Goal: Task Accomplishment & Management: Complete application form

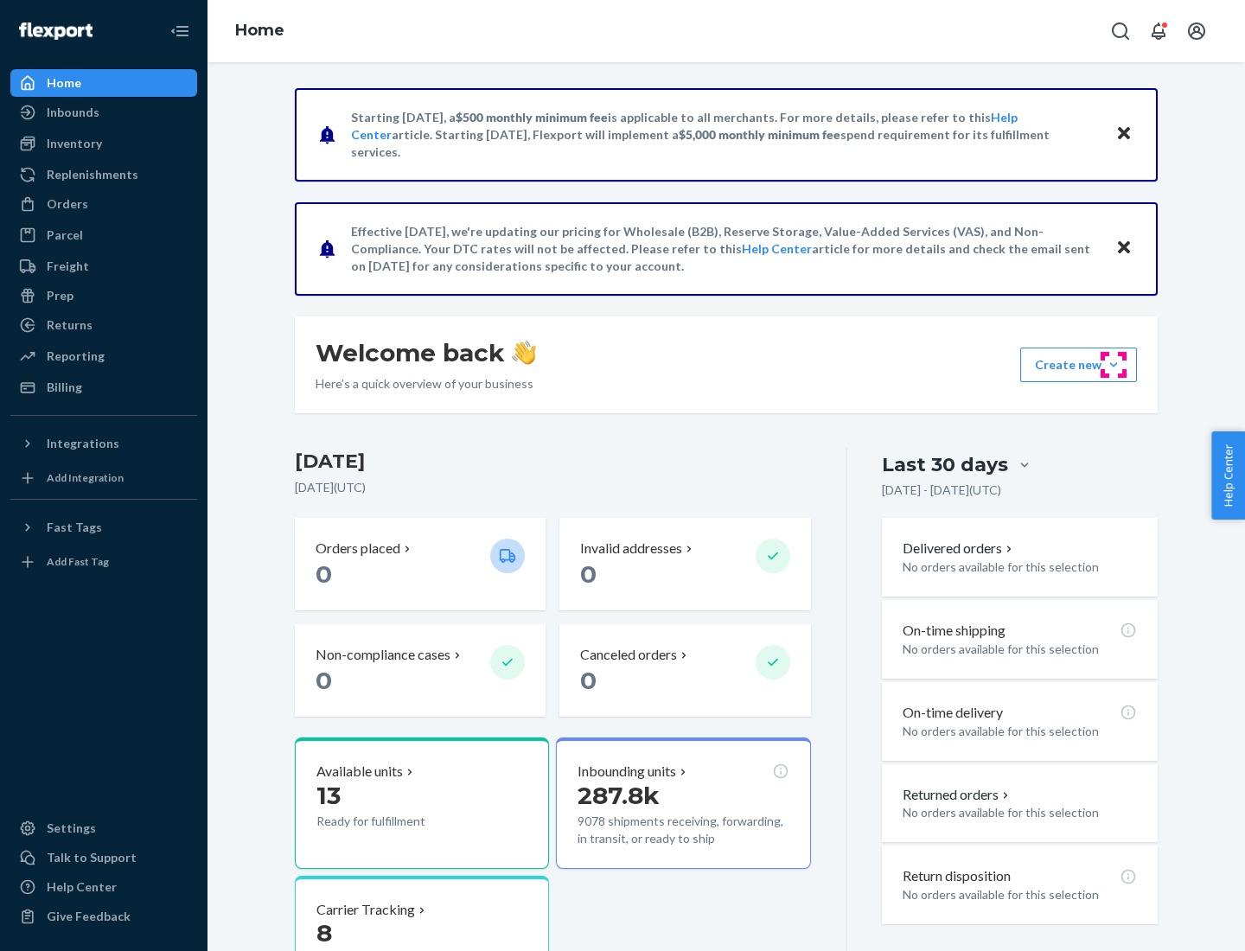
click at [1113, 365] on button "Create new Create new inbound Create new order Create new product" at bounding box center [1078, 364] width 117 height 35
click at [104, 112] on div "Inbounds" at bounding box center [103, 112] width 183 height 24
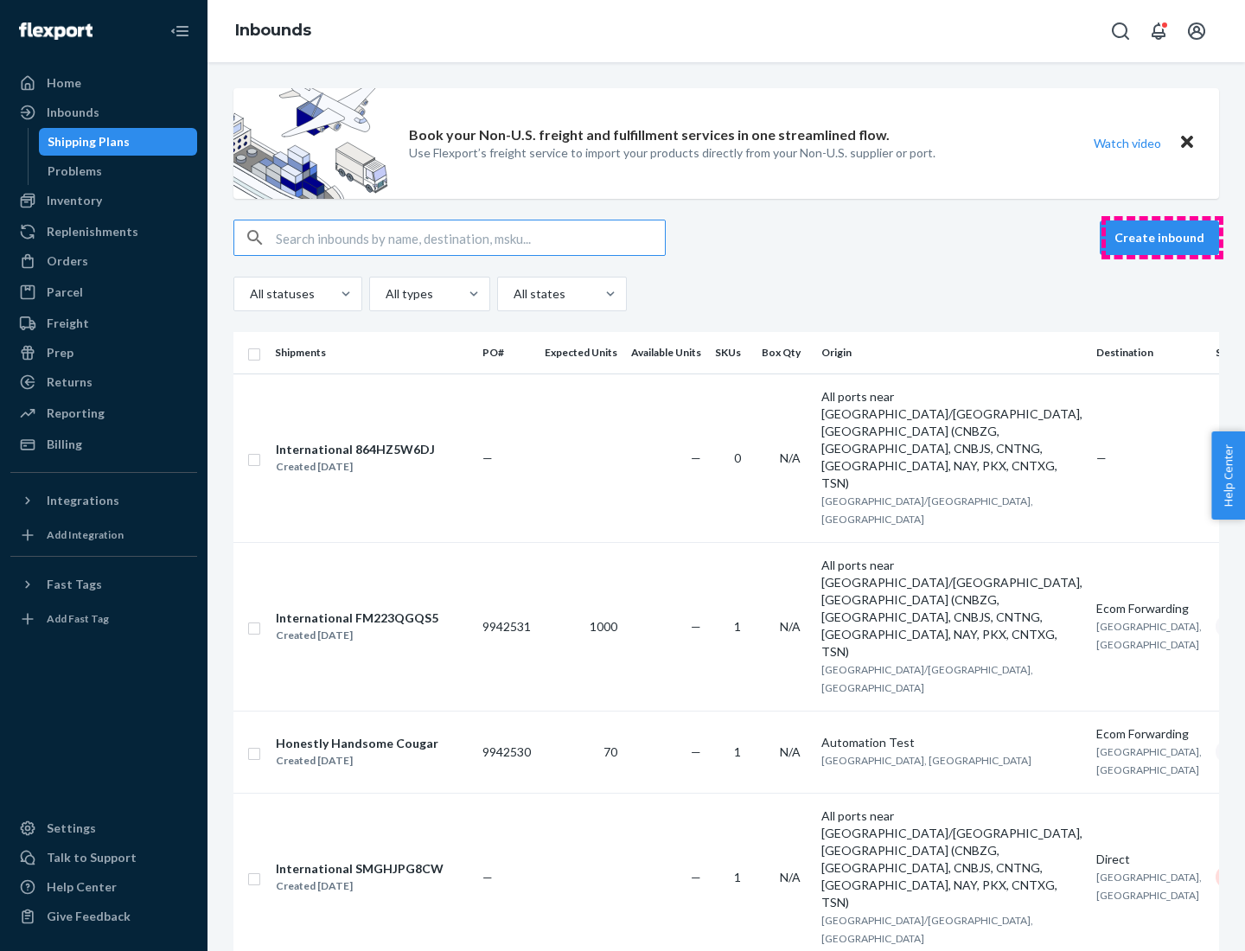
click at [1162, 238] on button "Create inbound" at bounding box center [1158, 237] width 119 height 35
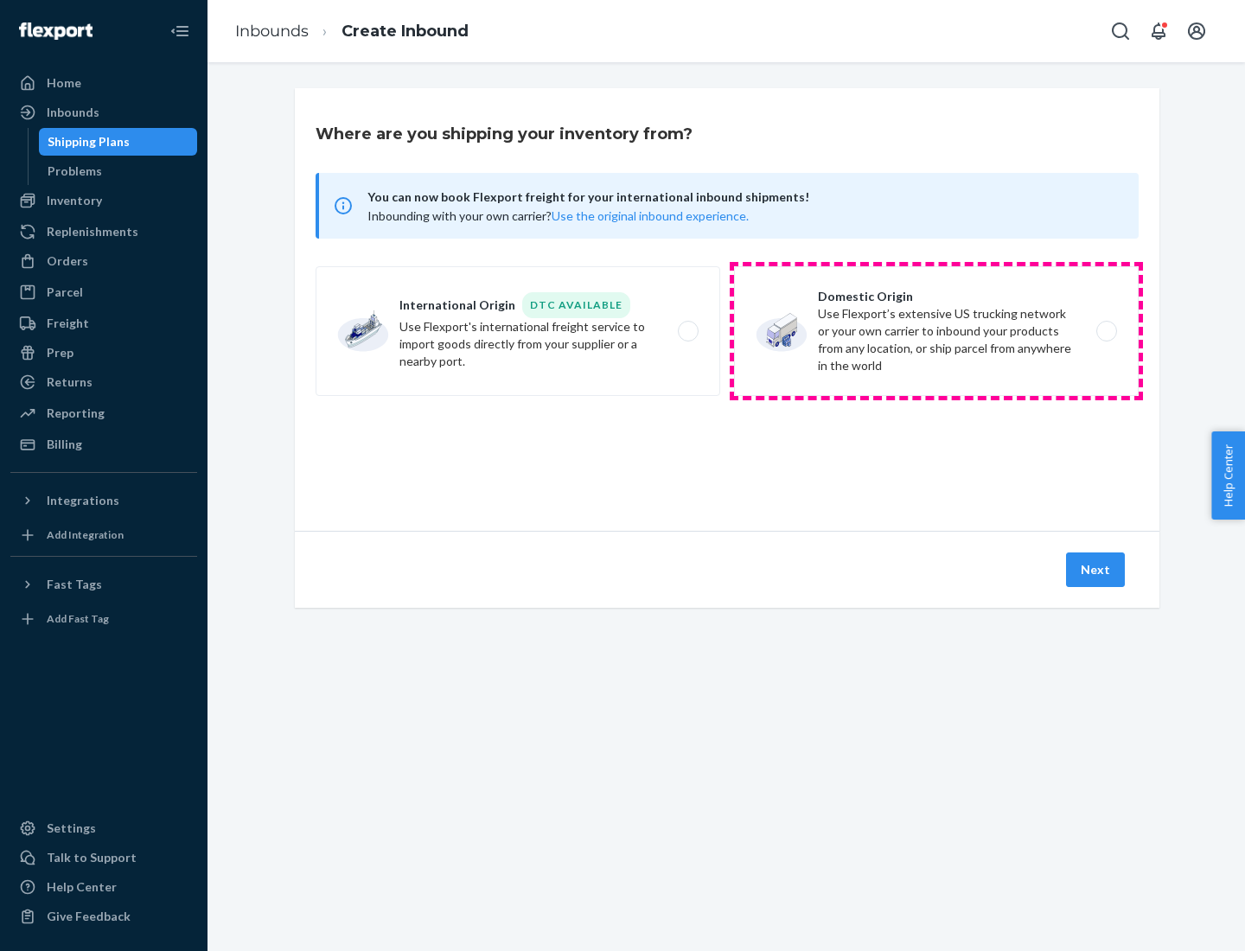
click at [936, 331] on label "Domestic Origin Use Flexport’s extensive US trucking network or your own carrie…" at bounding box center [936, 331] width 405 height 130
click at [1105, 331] on input "Domestic Origin Use Flexport’s extensive US trucking network or your own carrie…" at bounding box center [1110, 331] width 11 height 11
radio input "true"
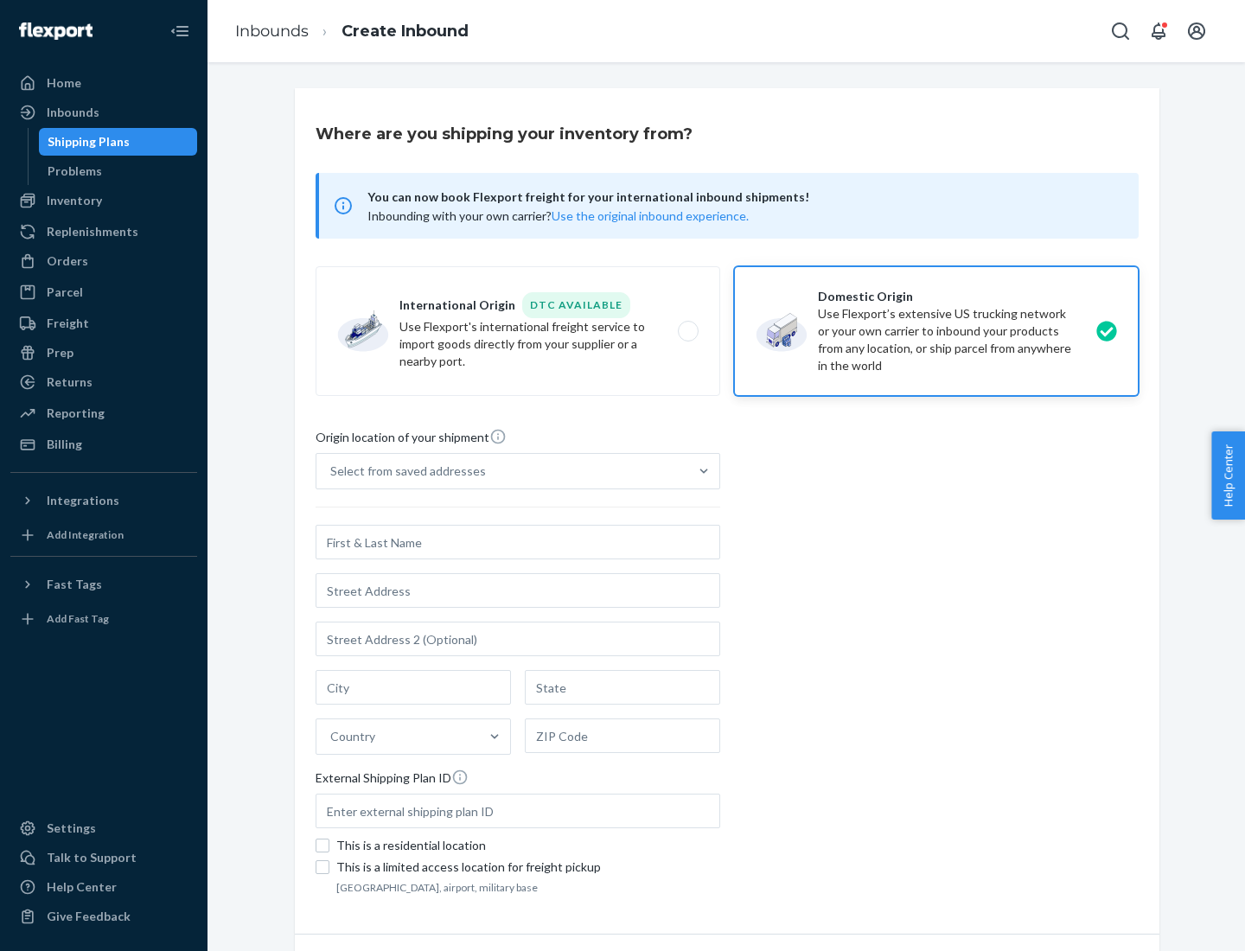
click at [404, 471] on div "Select from saved addresses" at bounding box center [408, 470] width 156 height 17
click at [332, 471] on input "Select from saved addresses" at bounding box center [331, 470] width 2 height 17
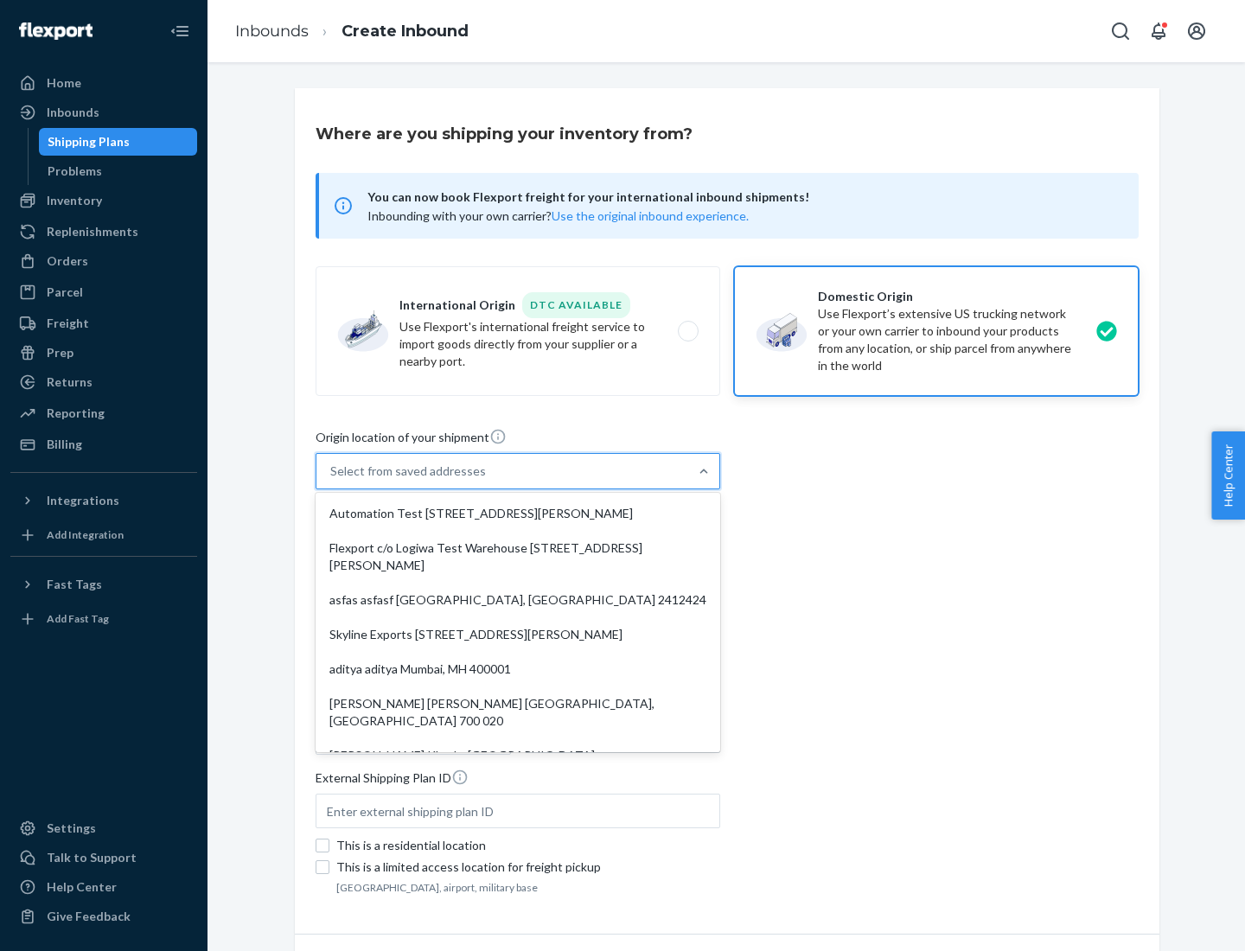
scroll to position [7, 0]
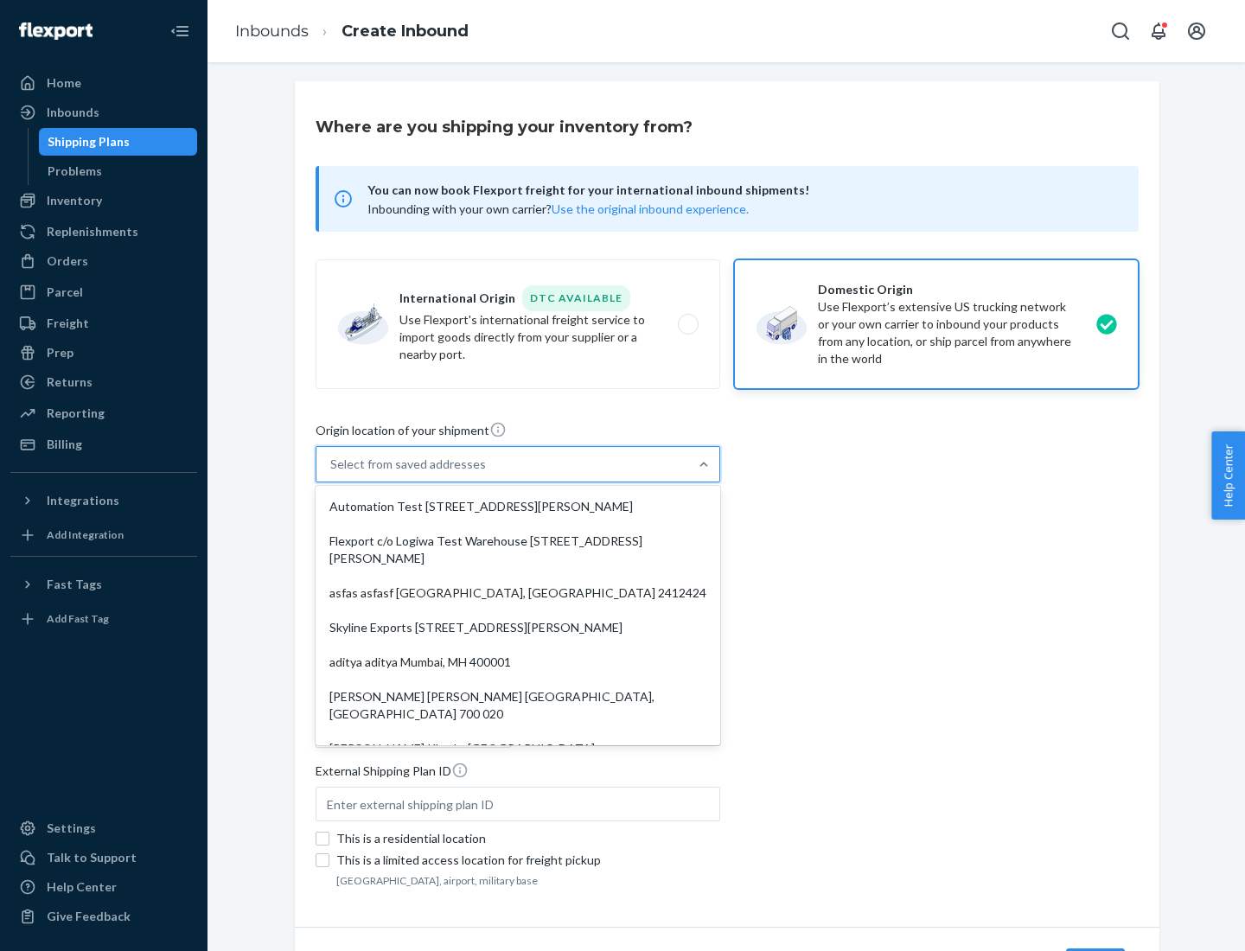
click at [518, 507] on div "Automation Test [STREET_ADDRESS][PERSON_NAME]" at bounding box center [518, 506] width 398 height 35
click at [332, 473] on input "option Automation Test [STREET_ADDRESS][PERSON_NAME]. 9 results available. Use …" at bounding box center [331, 464] width 2 height 17
type input "Automation Test"
type input "9th Floor"
type input "[GEOGRAPHIC_DATA]"
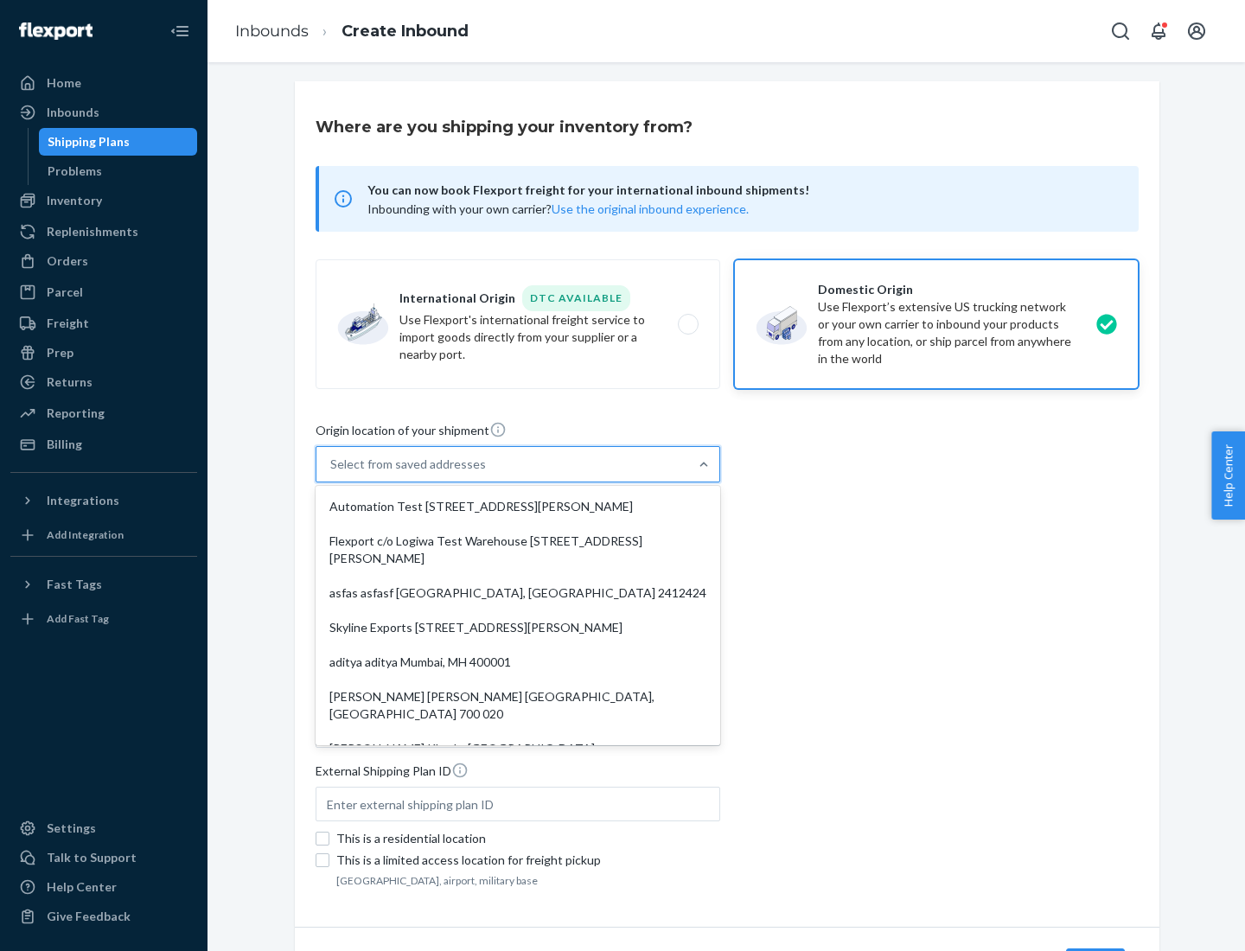
type input "CA"
type input "94104"
type input "[STREET_ADDRESS][PERSON_NAME]"
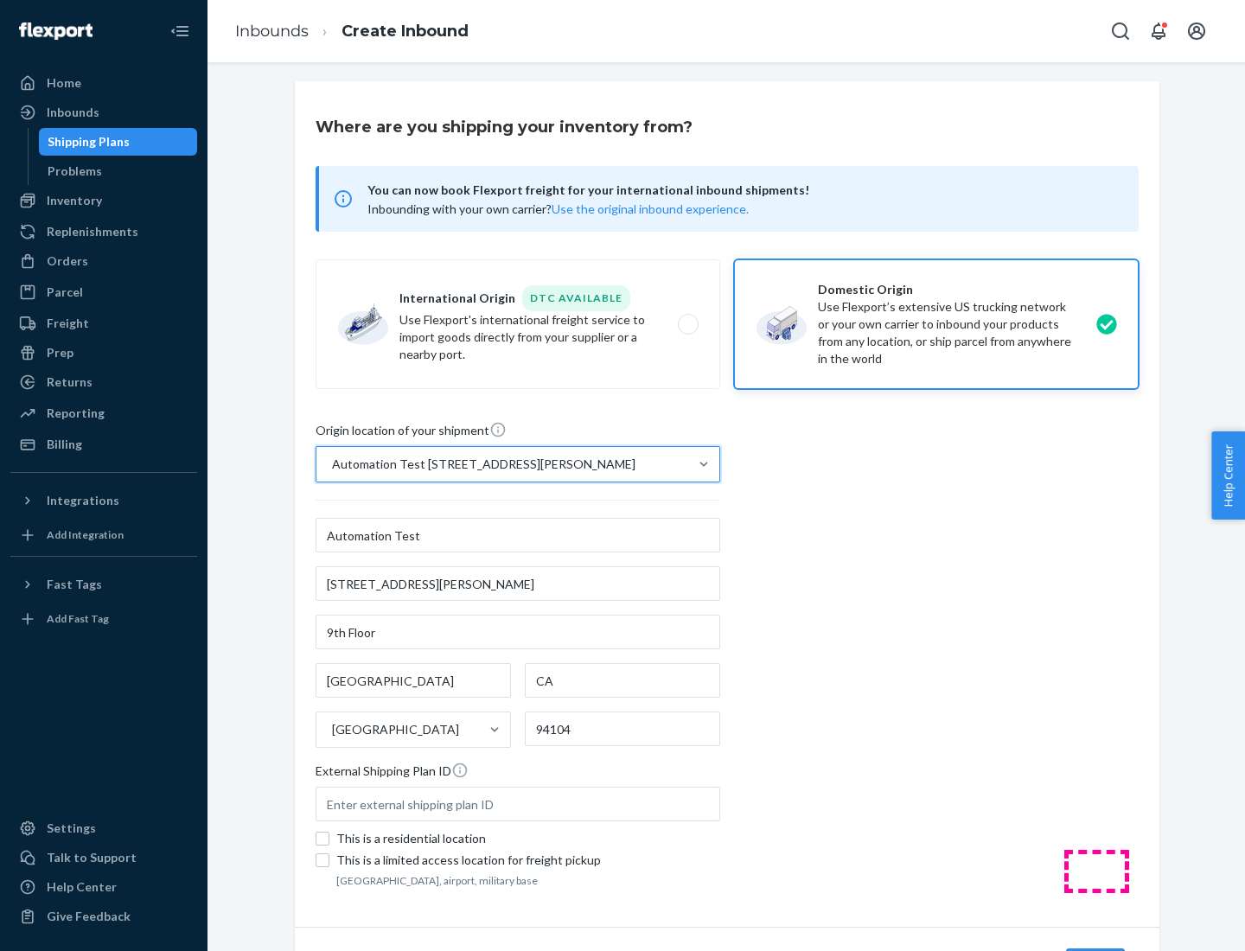
scroll to position [101, 0]
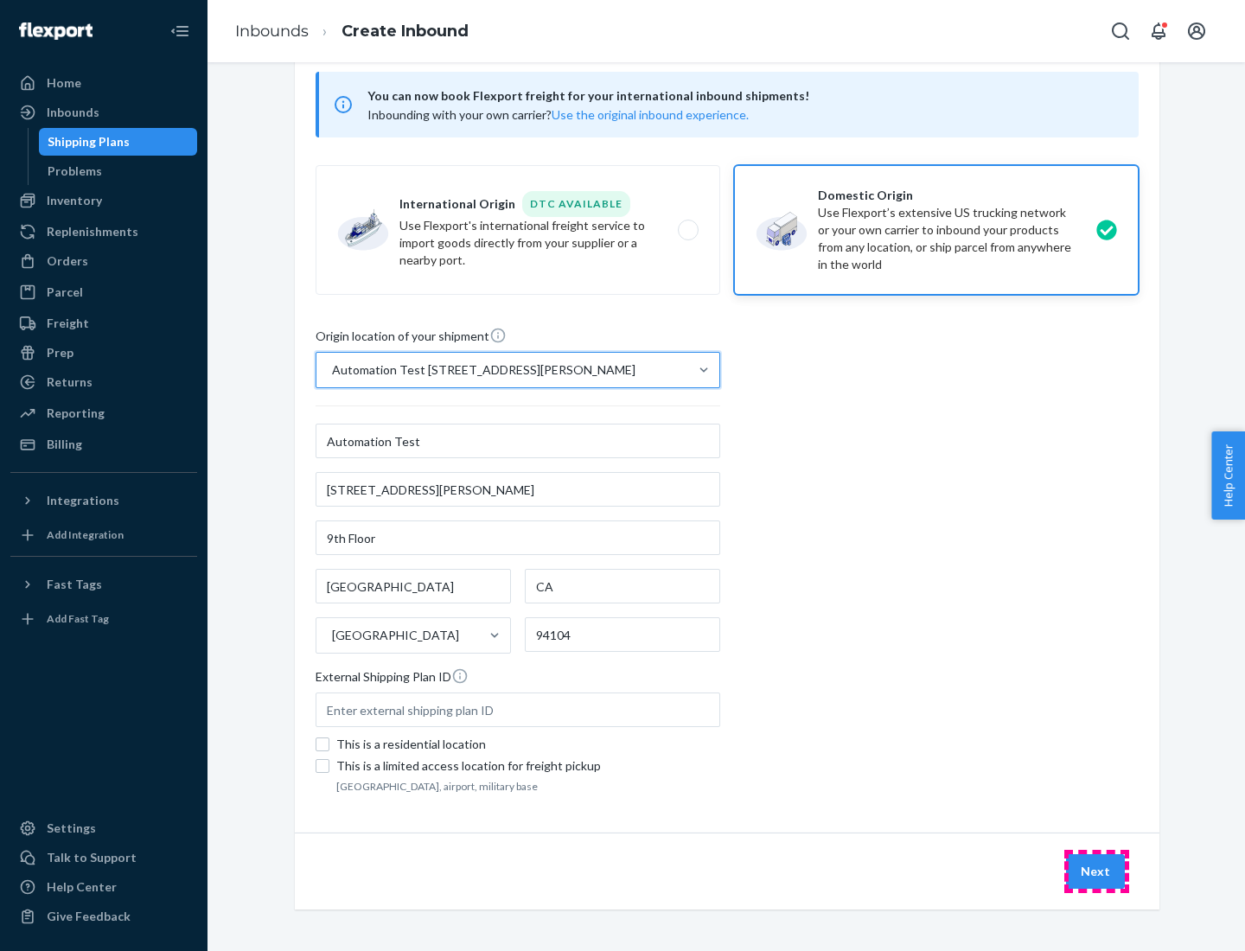
click at [1096, 871] on button "Next" at bounding box center [1095, 871] width 59 height 35
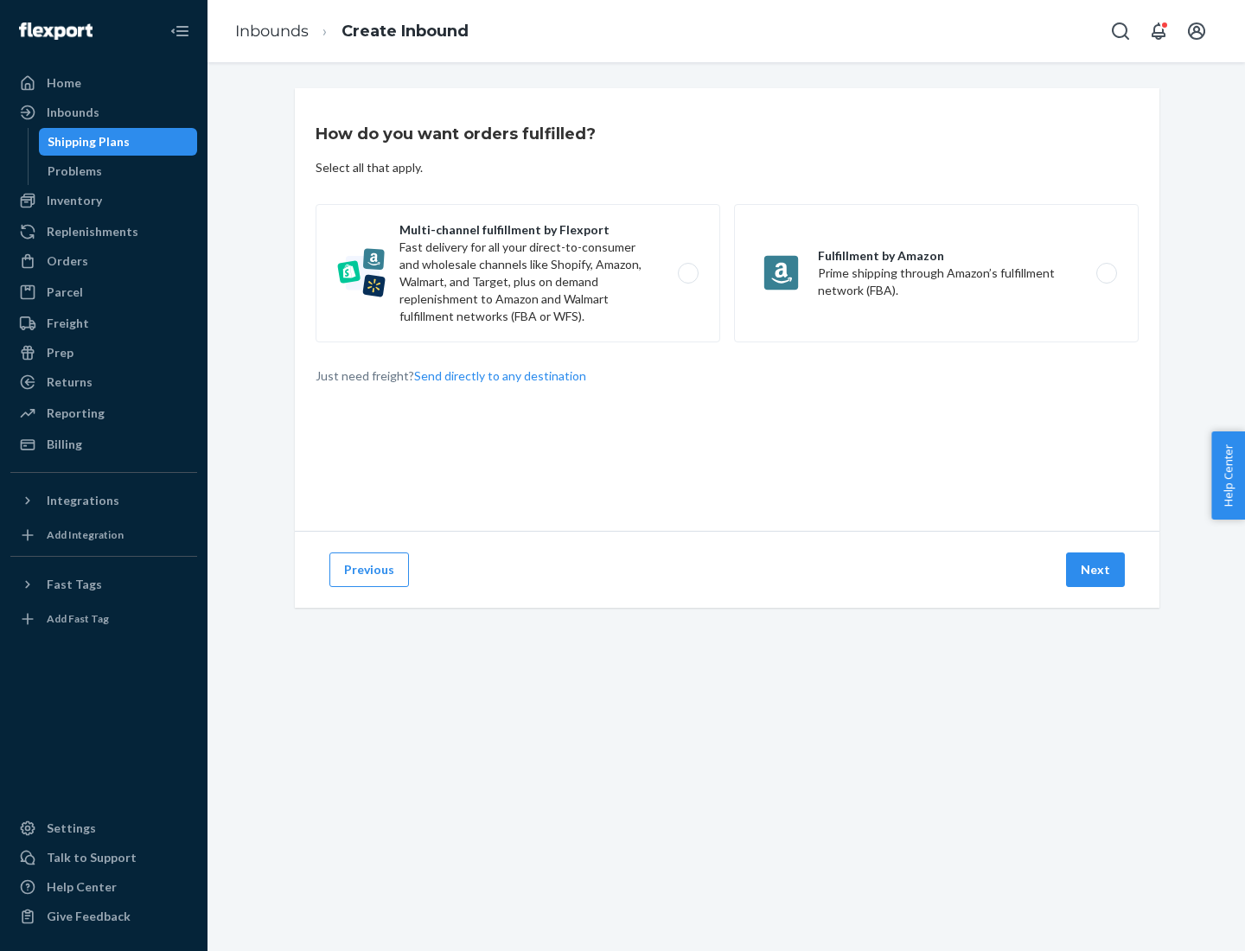
click at [518, 273] on label "Multi-channel fulfillment by Flexport Fast delivery for all your direct-to-cons…" at bounding box center [517, 273] width 405 height 138
click at [687, 273] on input "Multi-channel fulfillment by Flexport Fast delivery for all your direct-to-cons…" at bounding box center [692, 273] width 11 height 11
radio input "true"
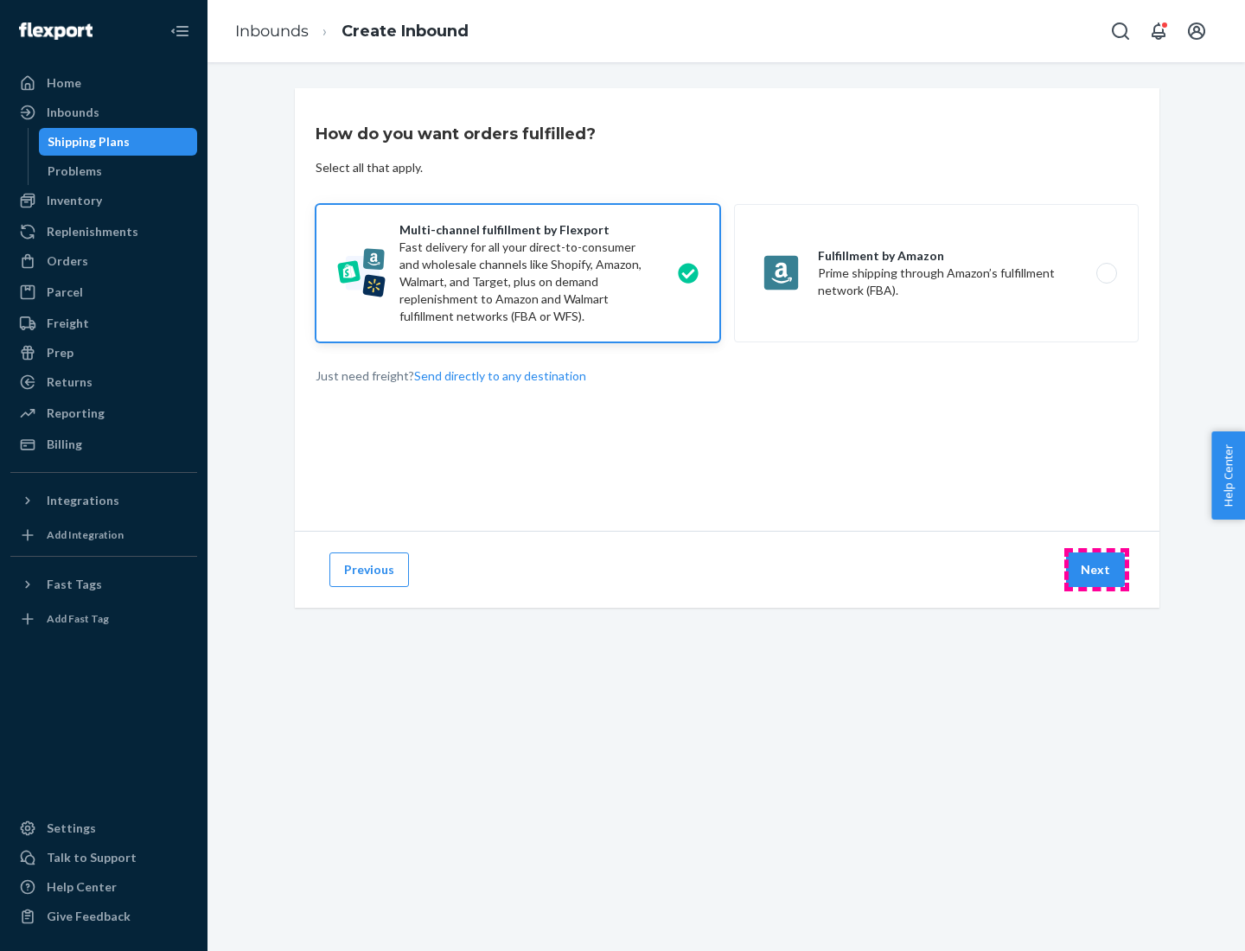
click at [1096, 570] on button "Next" at bounding box center [1095, 569] width 59 height 35
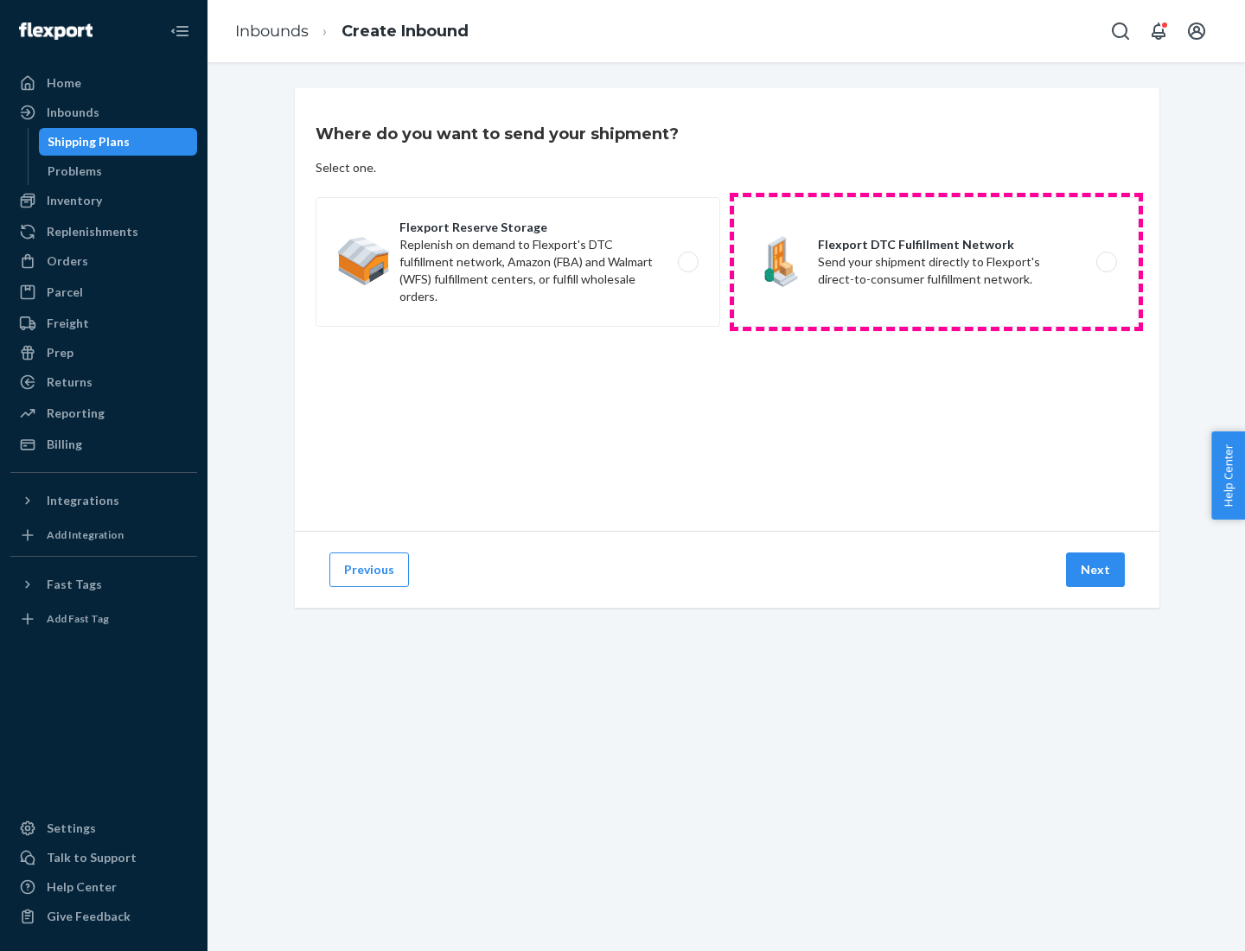
click at [936, 262] on label "Flexport DTC Fulfillment Network Send your shipment directly to Flexport's dire…" at bounding box center [936, 262] width 405 height 130
click at [1105, 262] on input "Flexport DTC Fulfillment Network Send your shipment directly to Flexport's dire…" at bounding box center [1110, 262] width 11 height 11
radio input "true"
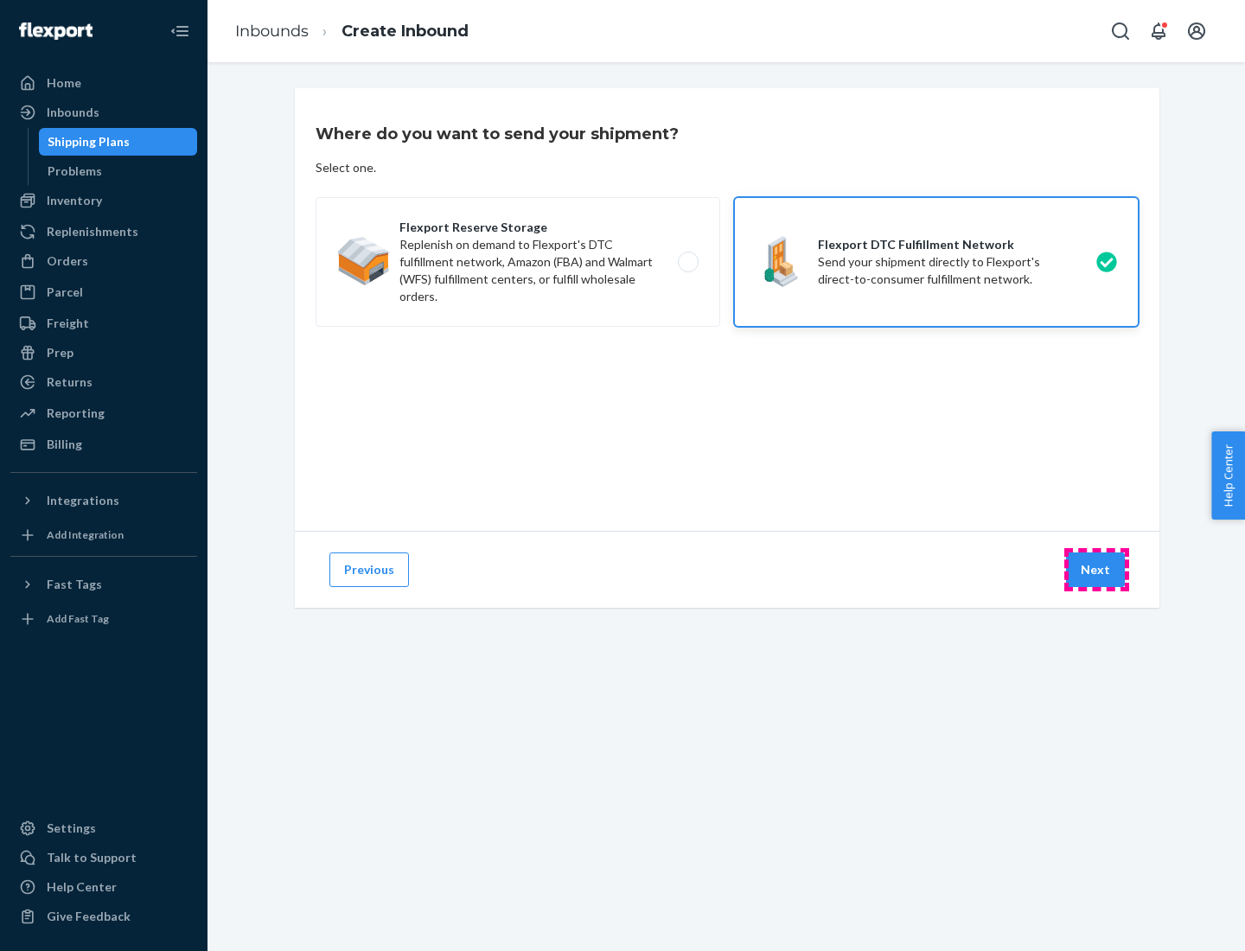
click at [1096, 570] on button "Next" at bounding box center [1095, 569] width 59 height 35
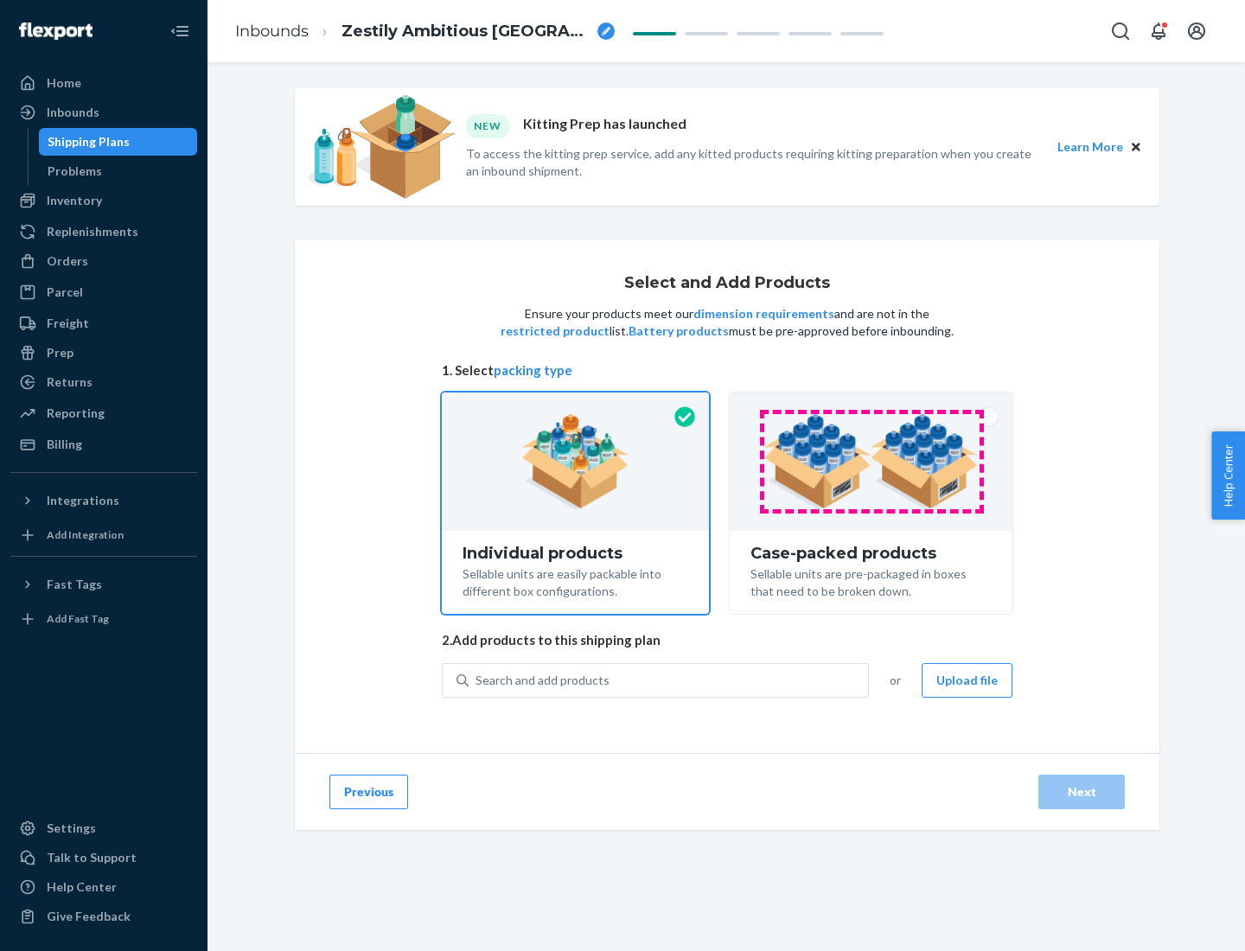
click at [871, 462] on img at bounding box center [870, 461] width 215 height 95
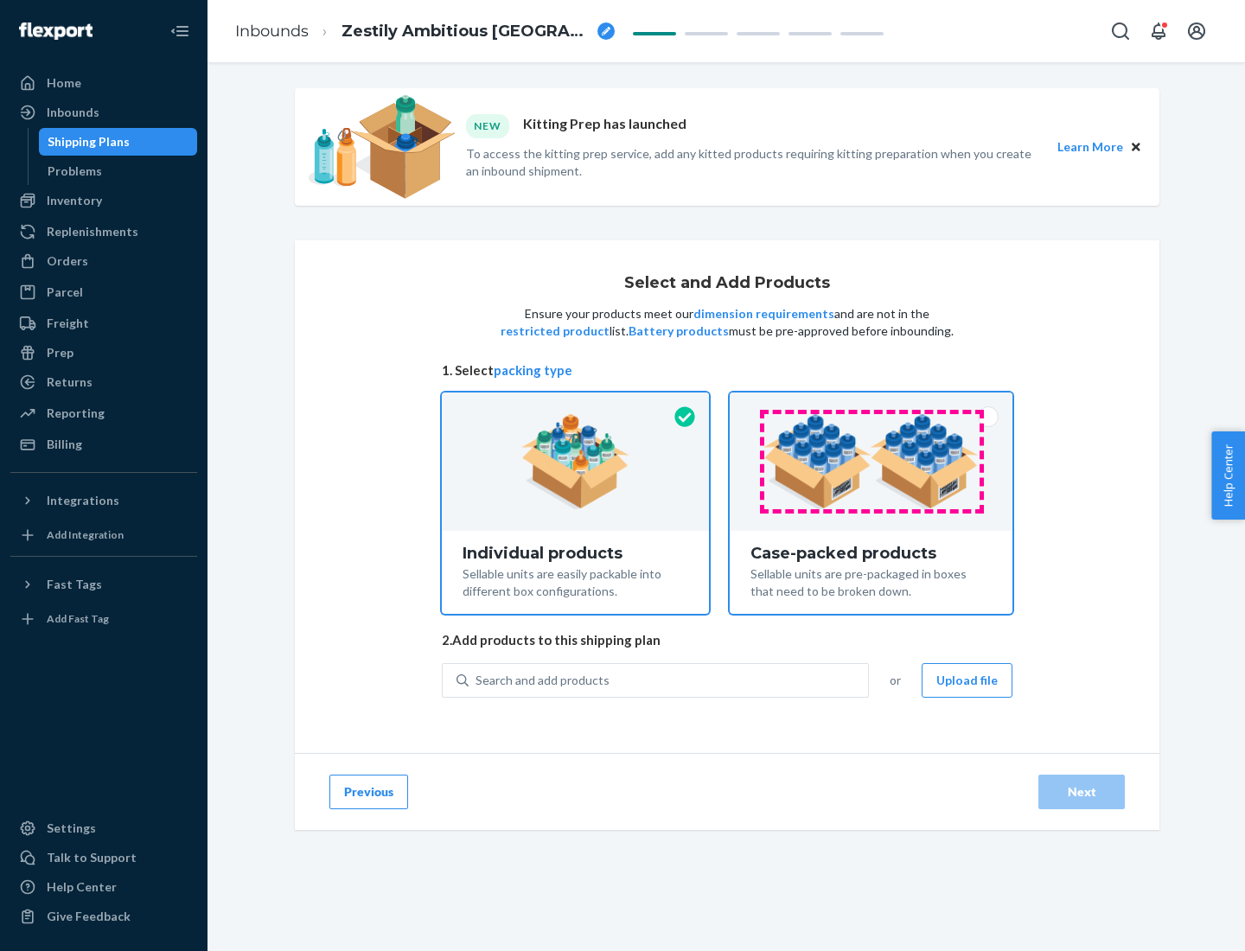
click at [871, 404] on input "Case-packed products Sellable units are pre-packaged in boxes that need to be b…" at bounding box center [870, 397] width 11 height 11
radio input "true"
radio input "false"
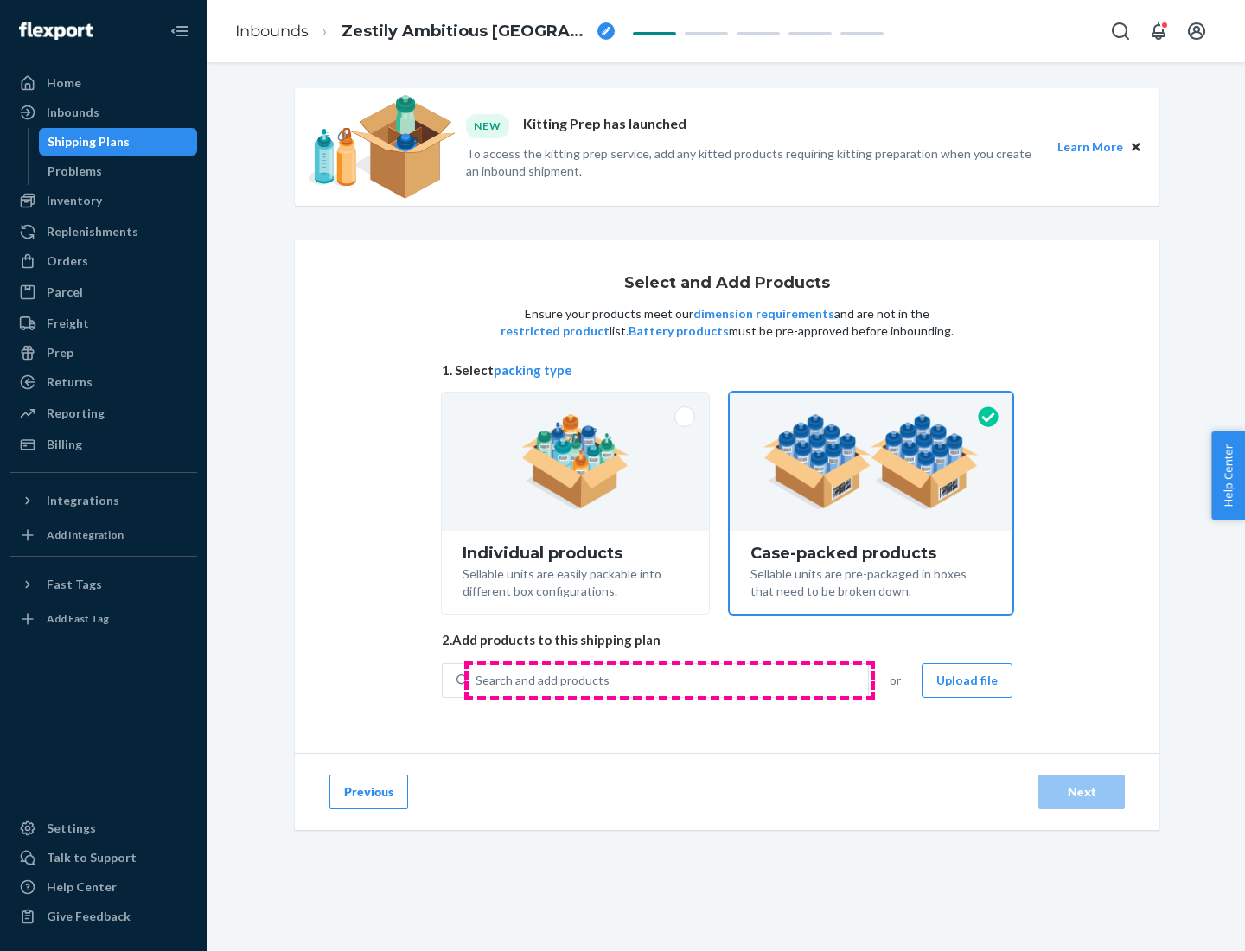
click at [669, 679] on div "Search and add products" at bounding box center [667, 680] width 399 height 31
click at [477, 679] on input "Search and add products" at bounding box center [476, 680] width 2 height 17
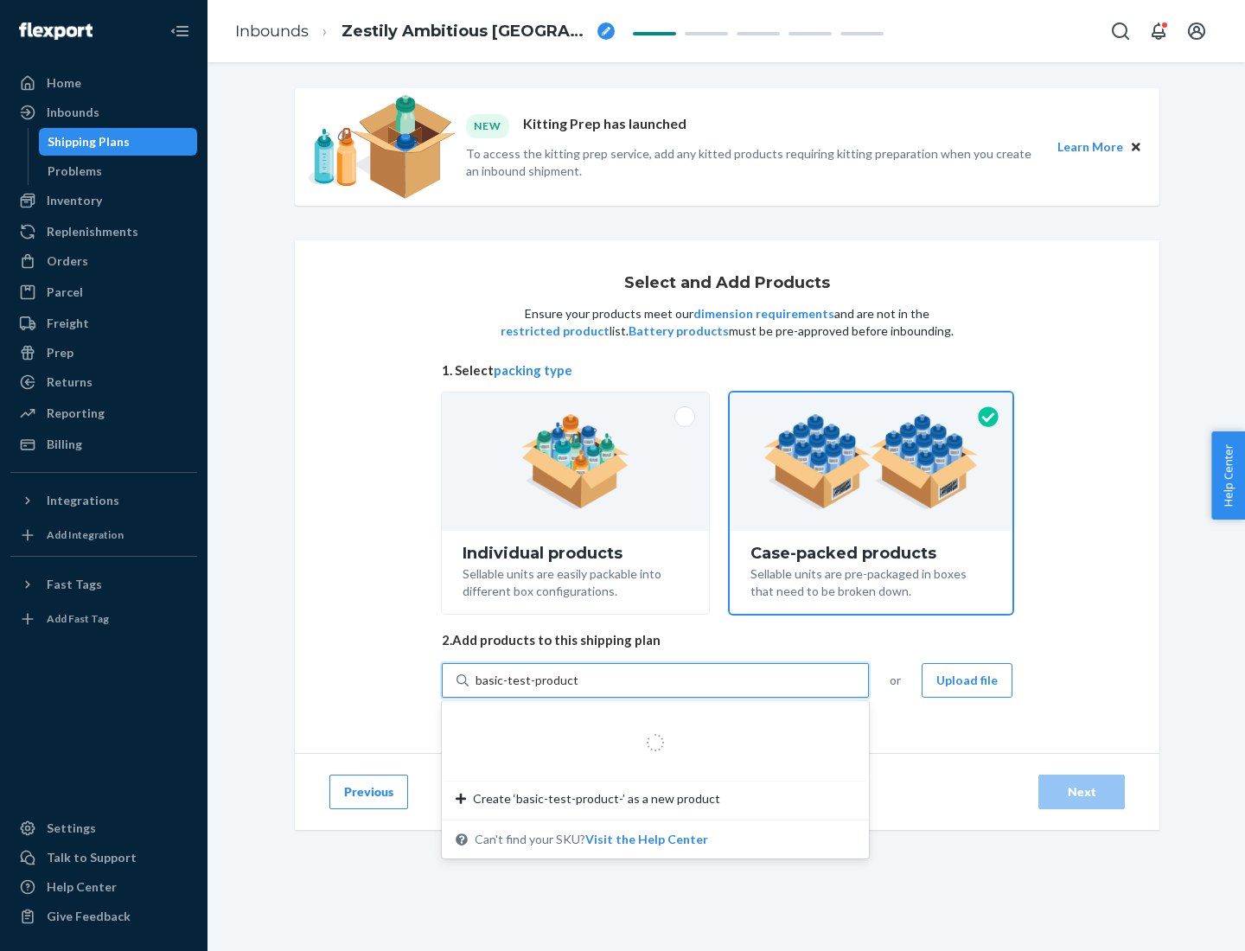
type input "basic-test-product-1"
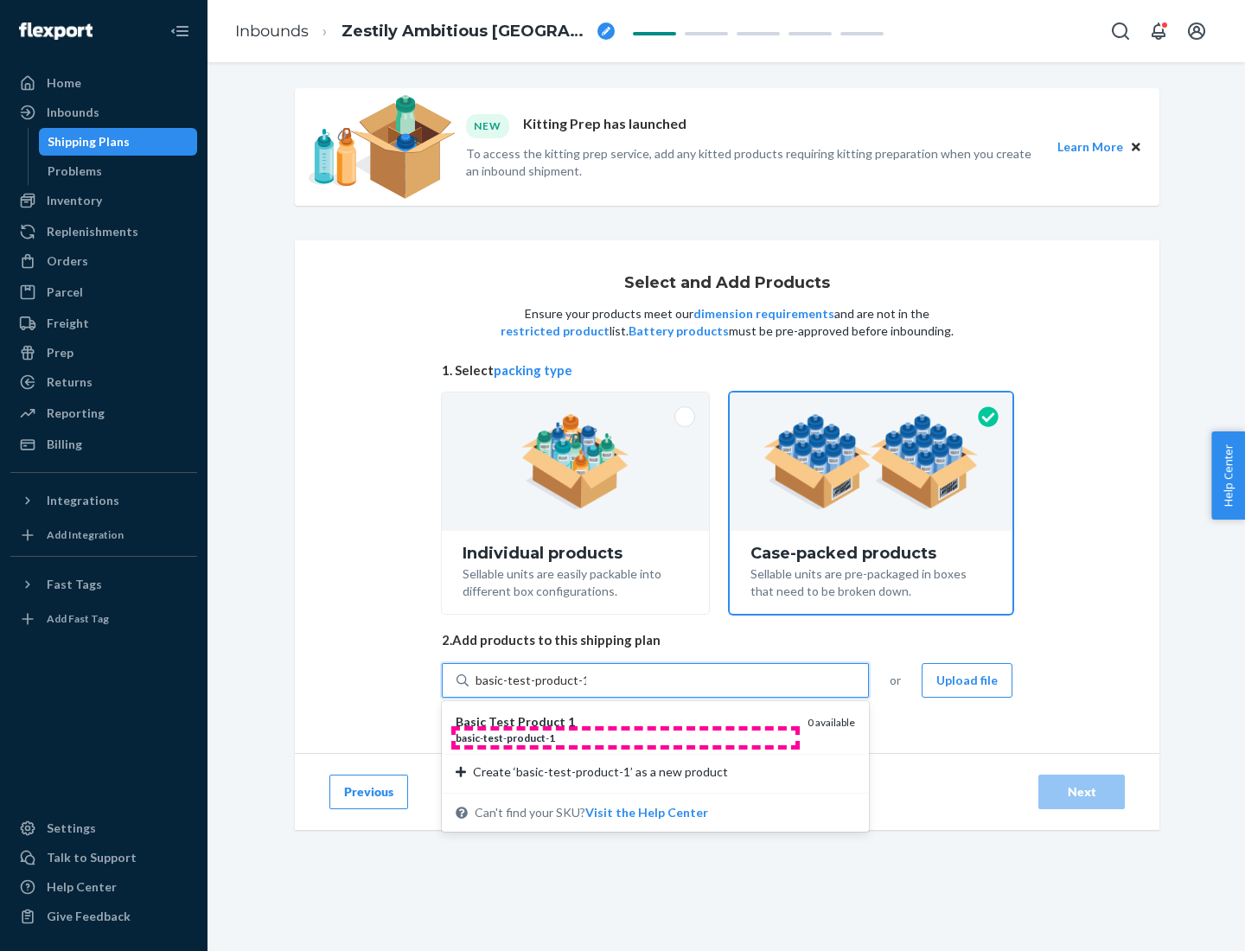
click at [625, 737] on div "basic - test - product - 1" at bounding box center [625, 737] width 338 height 15
click at [586, 689] on input "basic-test-product-1" at bounding box center [530, 680] width 111 height 17
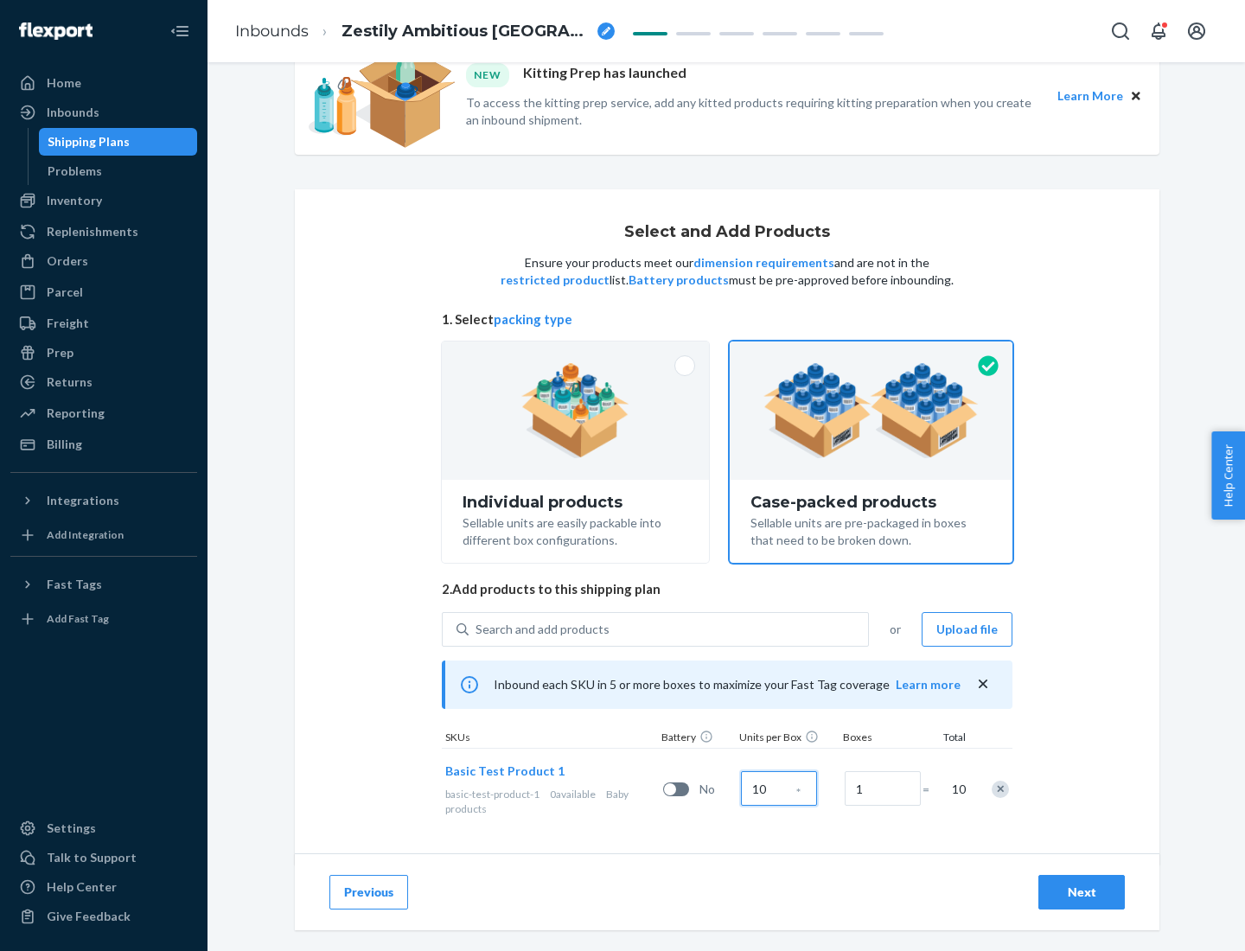
scroll to position [62, 0]
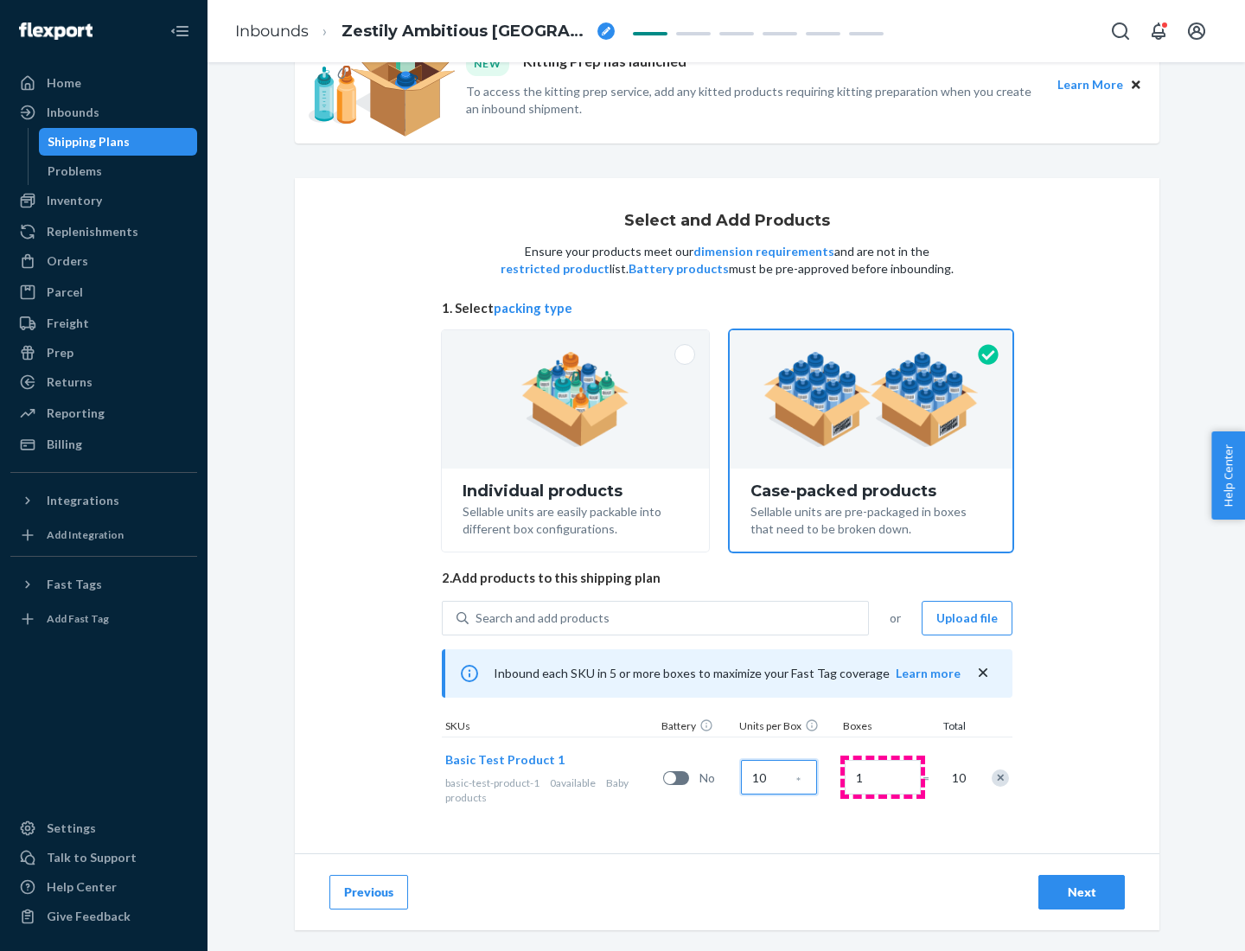
type input "10"
type input "7"
click at [1081, 892] on div "Next" at bounding box center [1081, 891] width 57 height 17
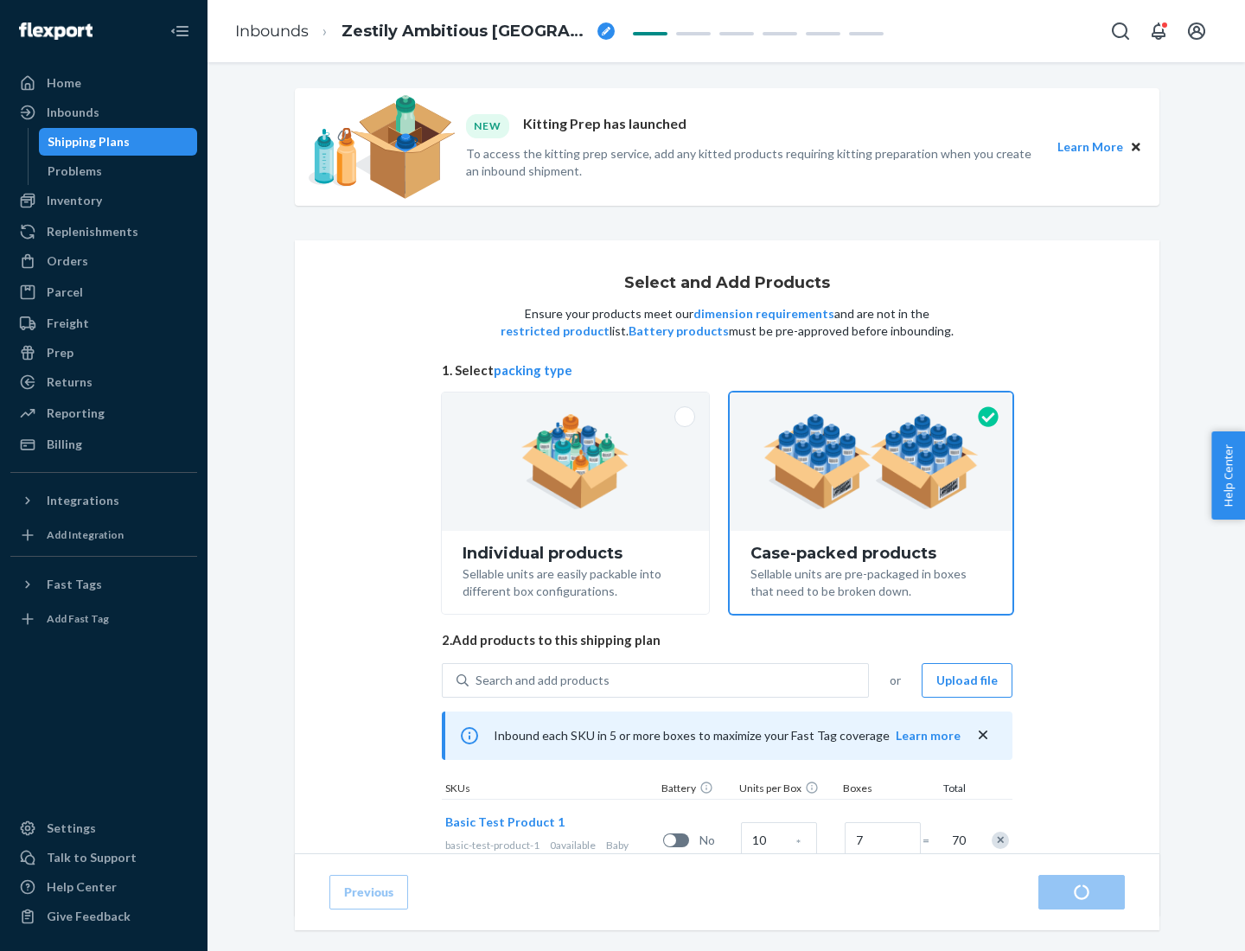
radio input "true"
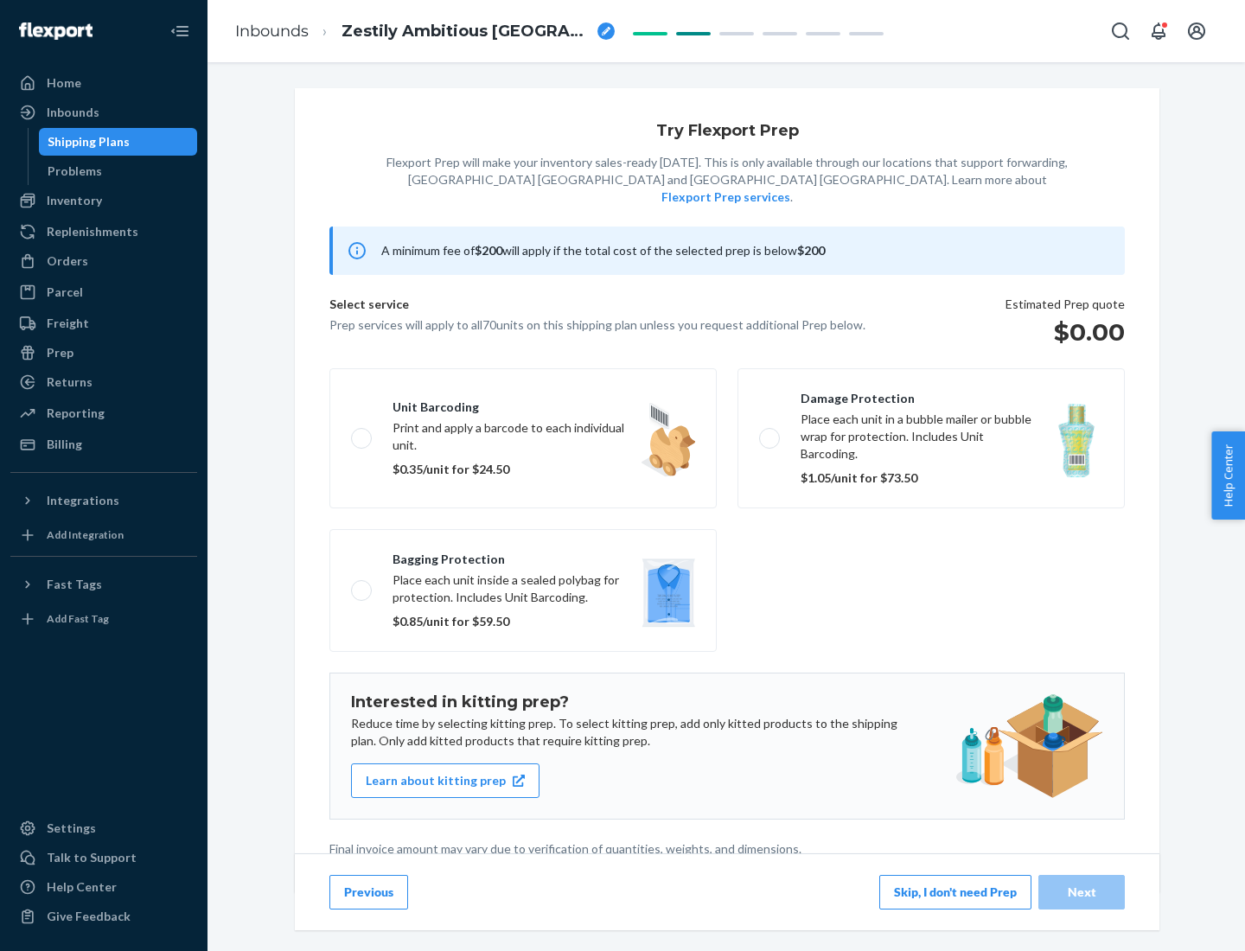
scroll to position [4, 0]
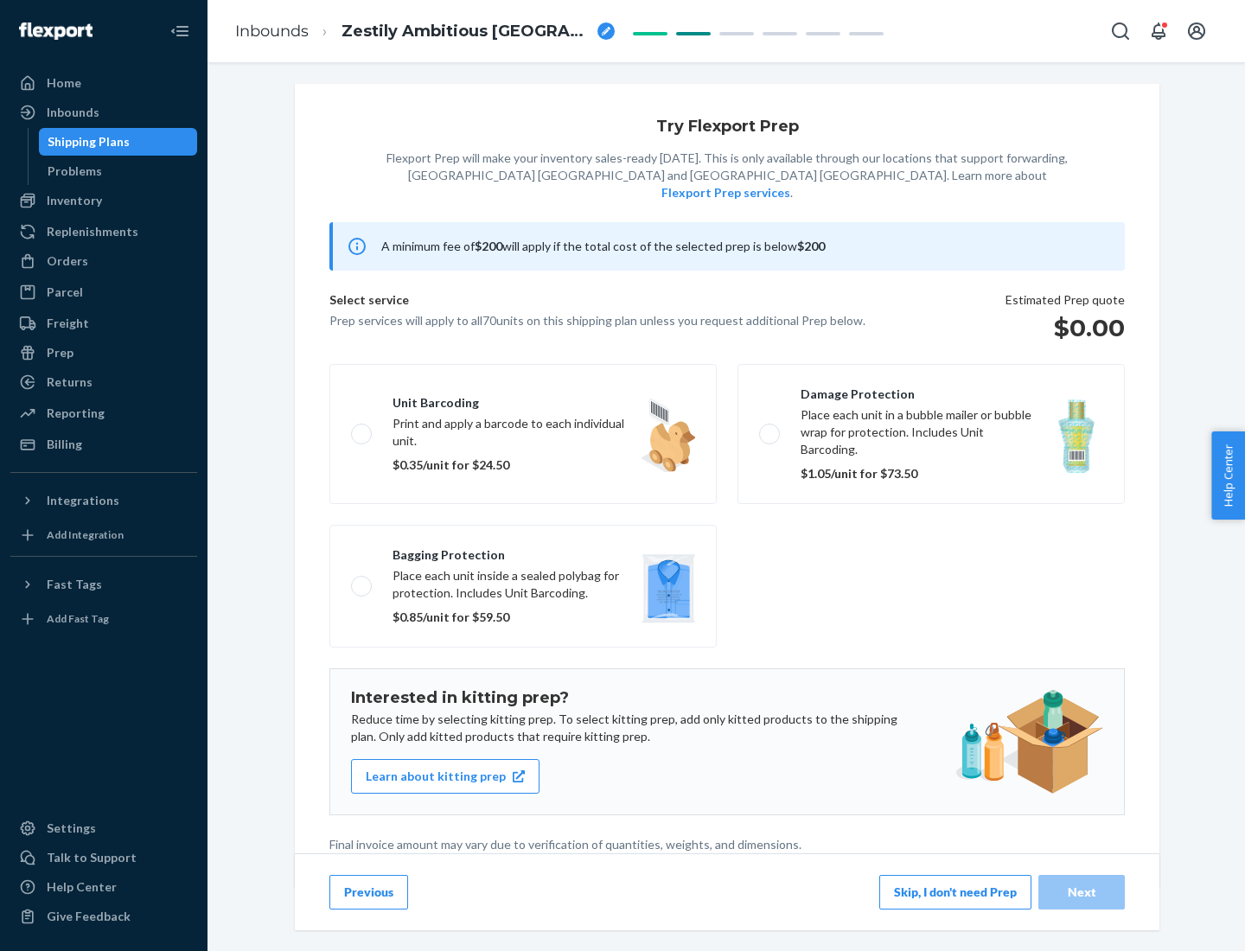
click at [523, 551] on label "Bagging protection Place each unit inside a sealed polybag for protection. Incl…" at bounding box center [522, 586] width 387 height 123
click at [362, 580] on input "Bagging protection Place each unit inside a sealed polybag for protection. Incl…" at bounding box center [356, 585] width 11 height 11
checkbox input "true"
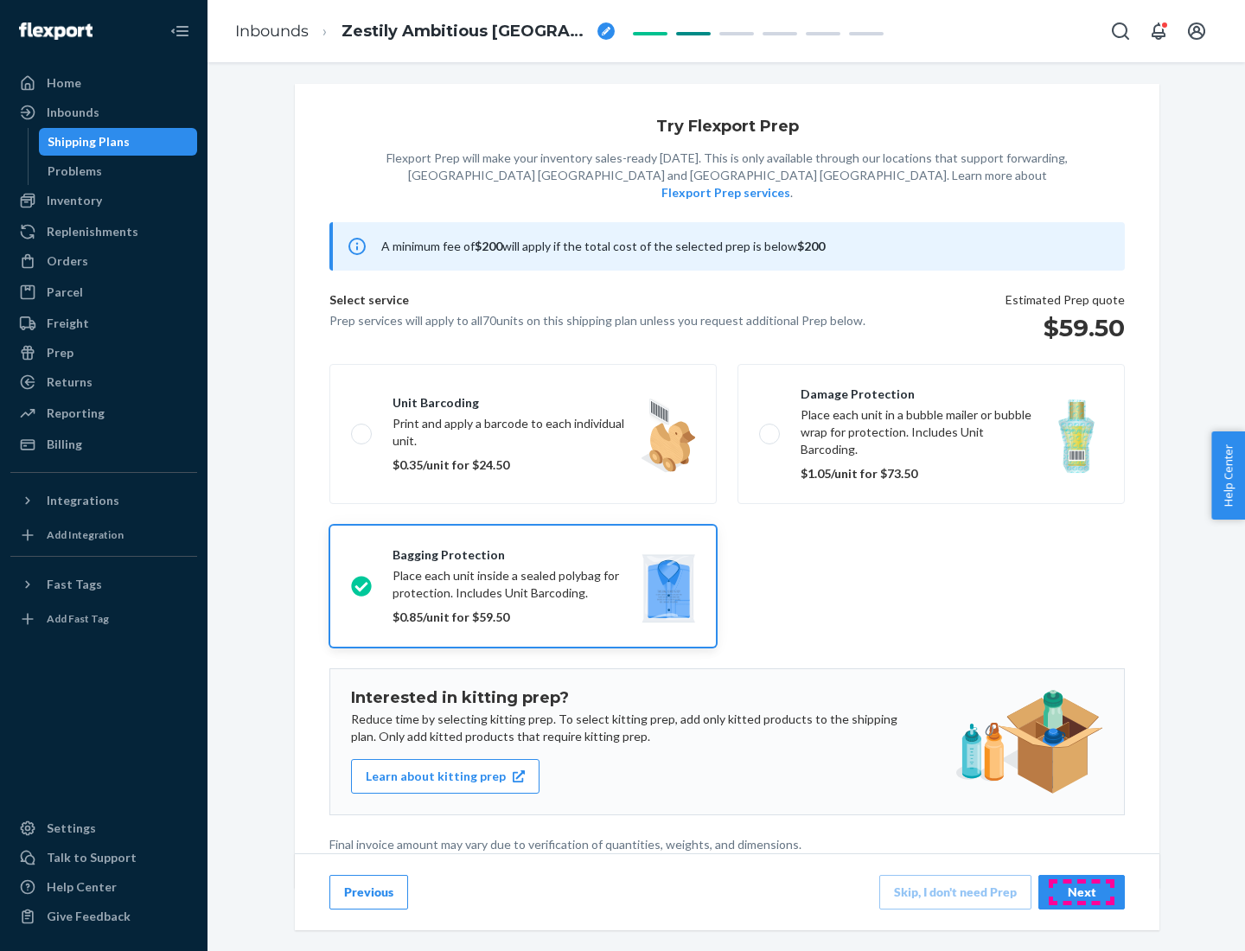
click at [1081, 891] on div "Next" at bounding box center [1081, 891] width 57 height 17
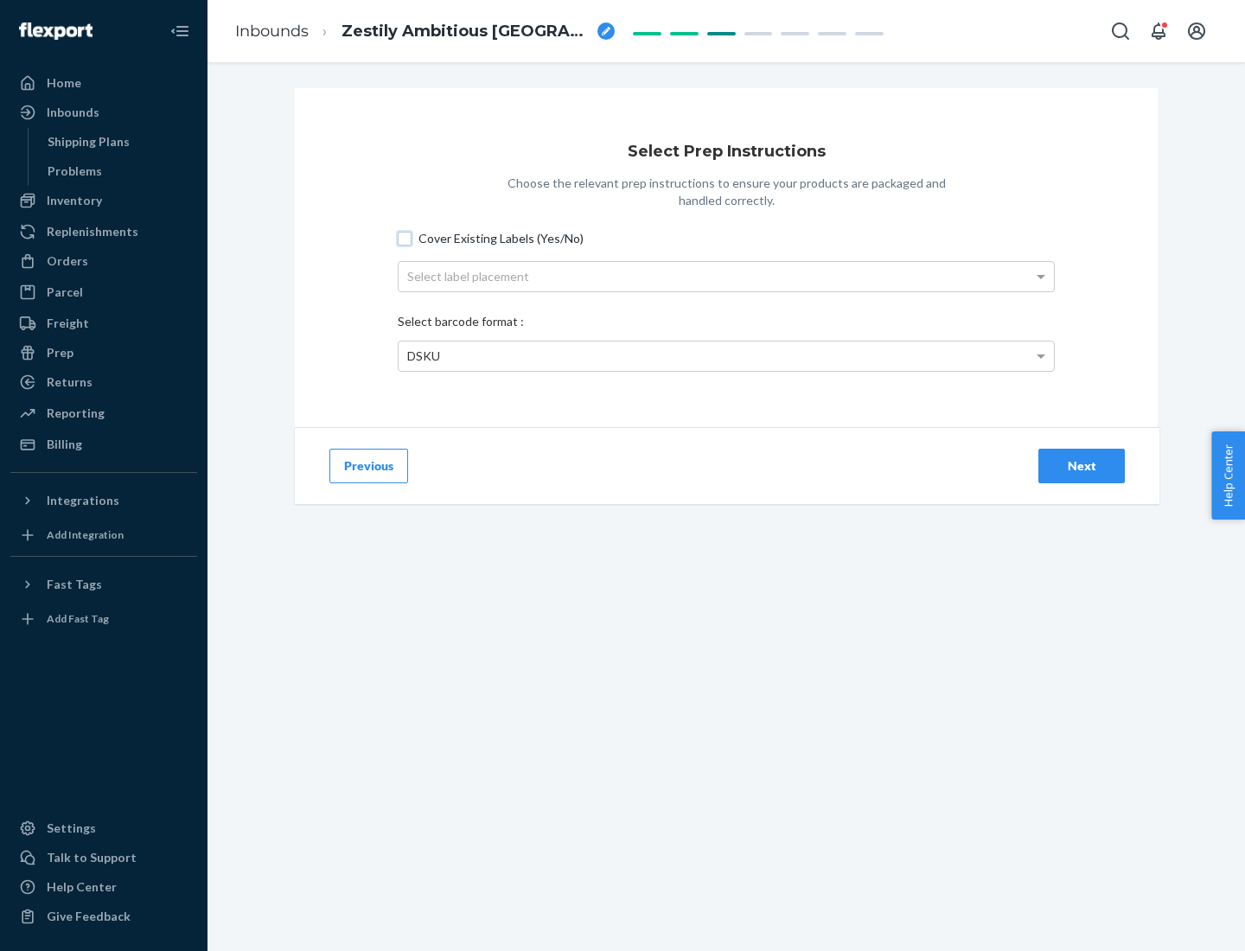
click at [405, 238] on input "Cover Existing Labels (Yes/No)" at bounding box center [405, 239] width 14 height 14
checkbox input "true"
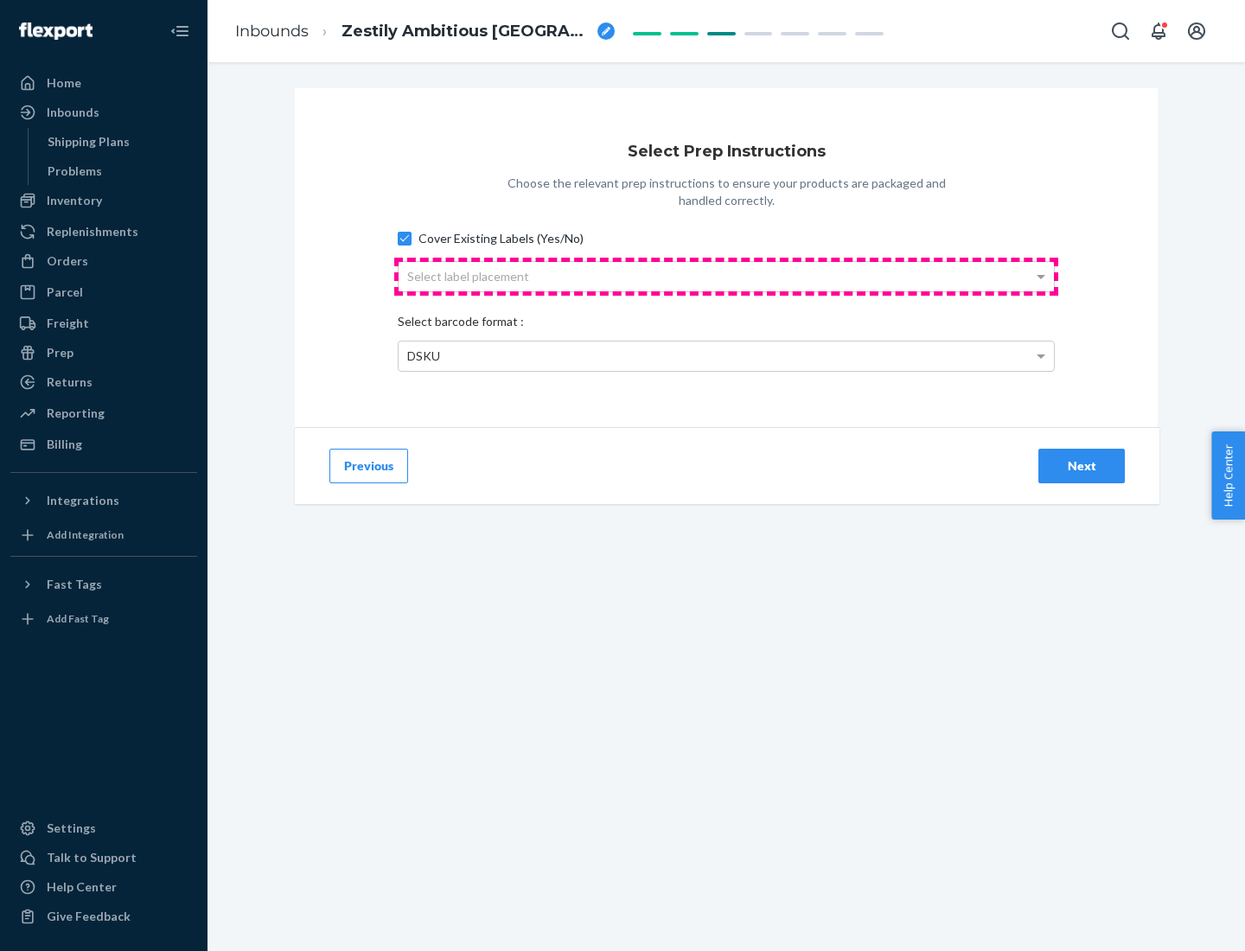
click at [726, 276] on div "Select label placement" at bounding box center [725, 276] width 655 height 29
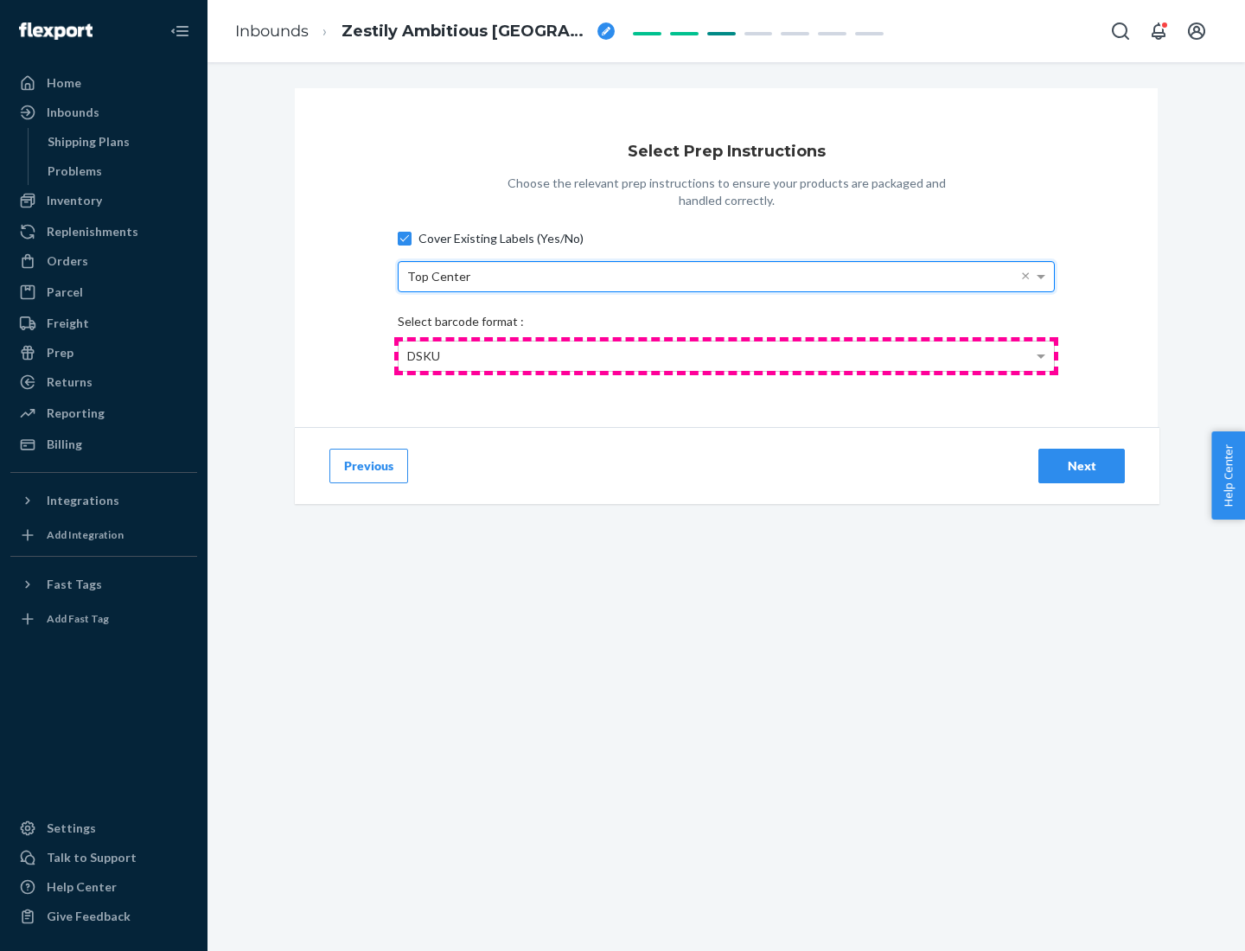
click at [726, 355] on div "DSKU" at bounding box center [725, 355] width 655 height 29
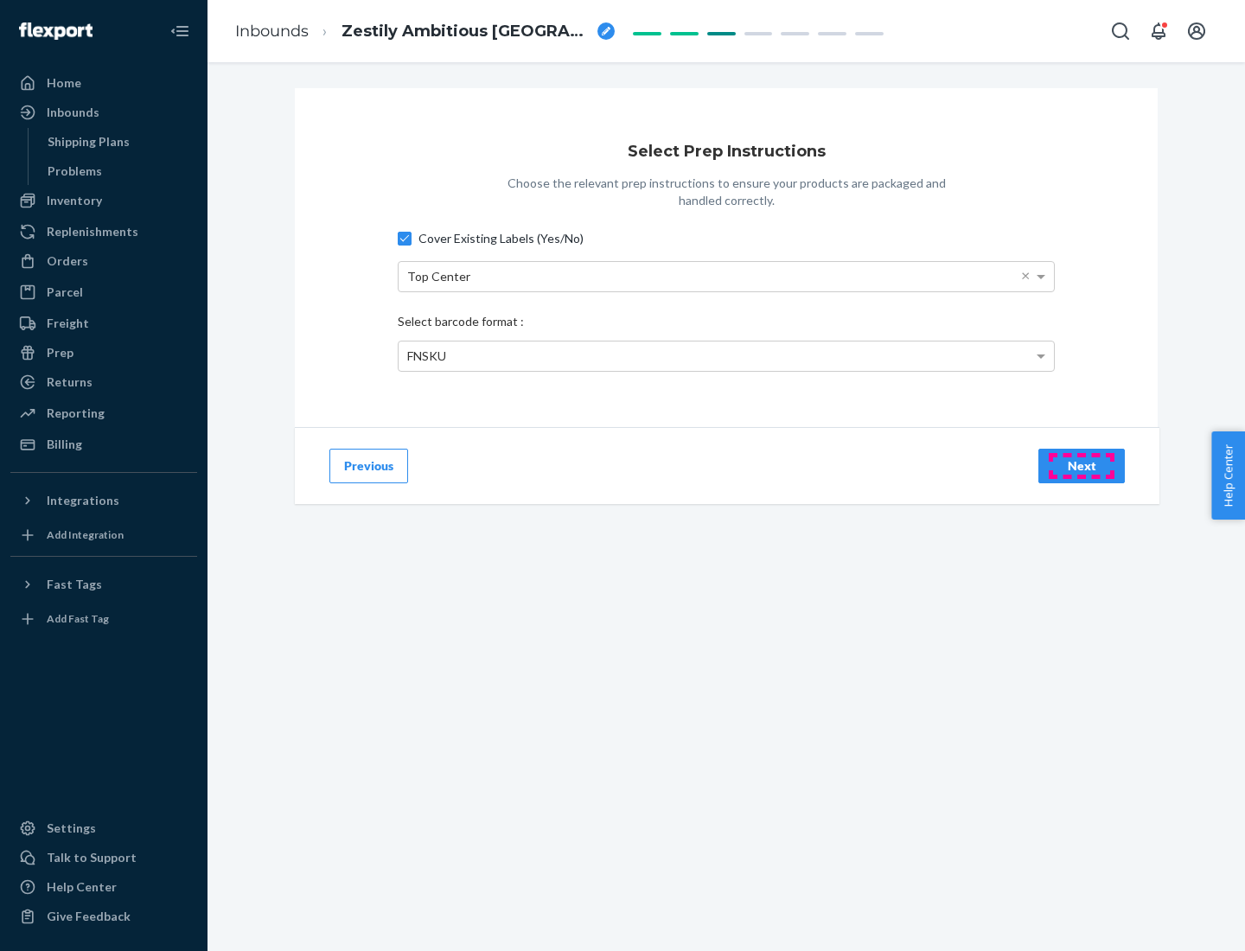
click at [1081, 465] on div "Next" at bounding box center [1081, 465] width 57 height 17
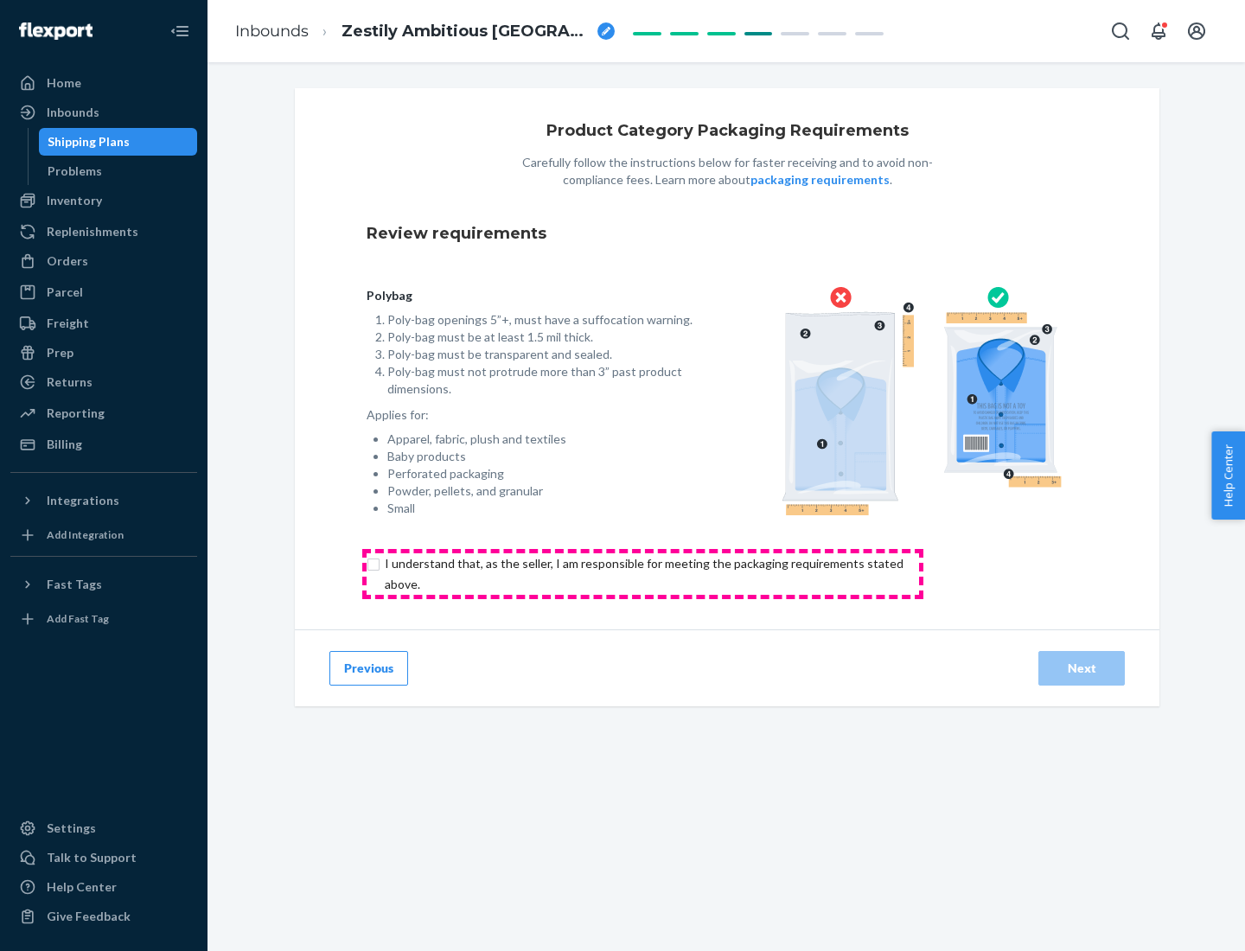
click at [642, 573] on input "checkbox" at bounding box center [653, 573] width 575 height 41
checkbox input "true"
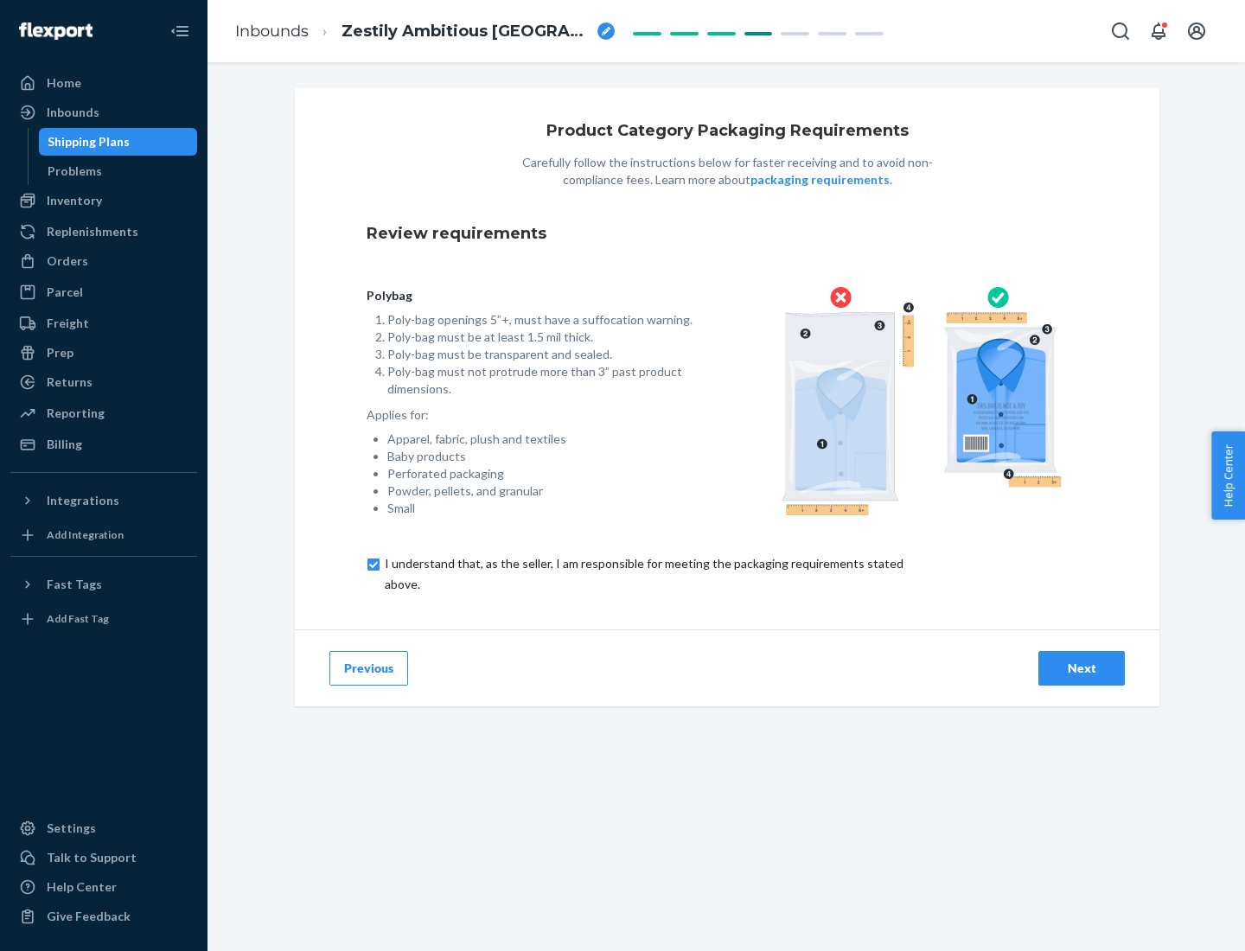
click at [1081, 667] on div "Next" at bounding box center [1081, 667] width 57 height 17
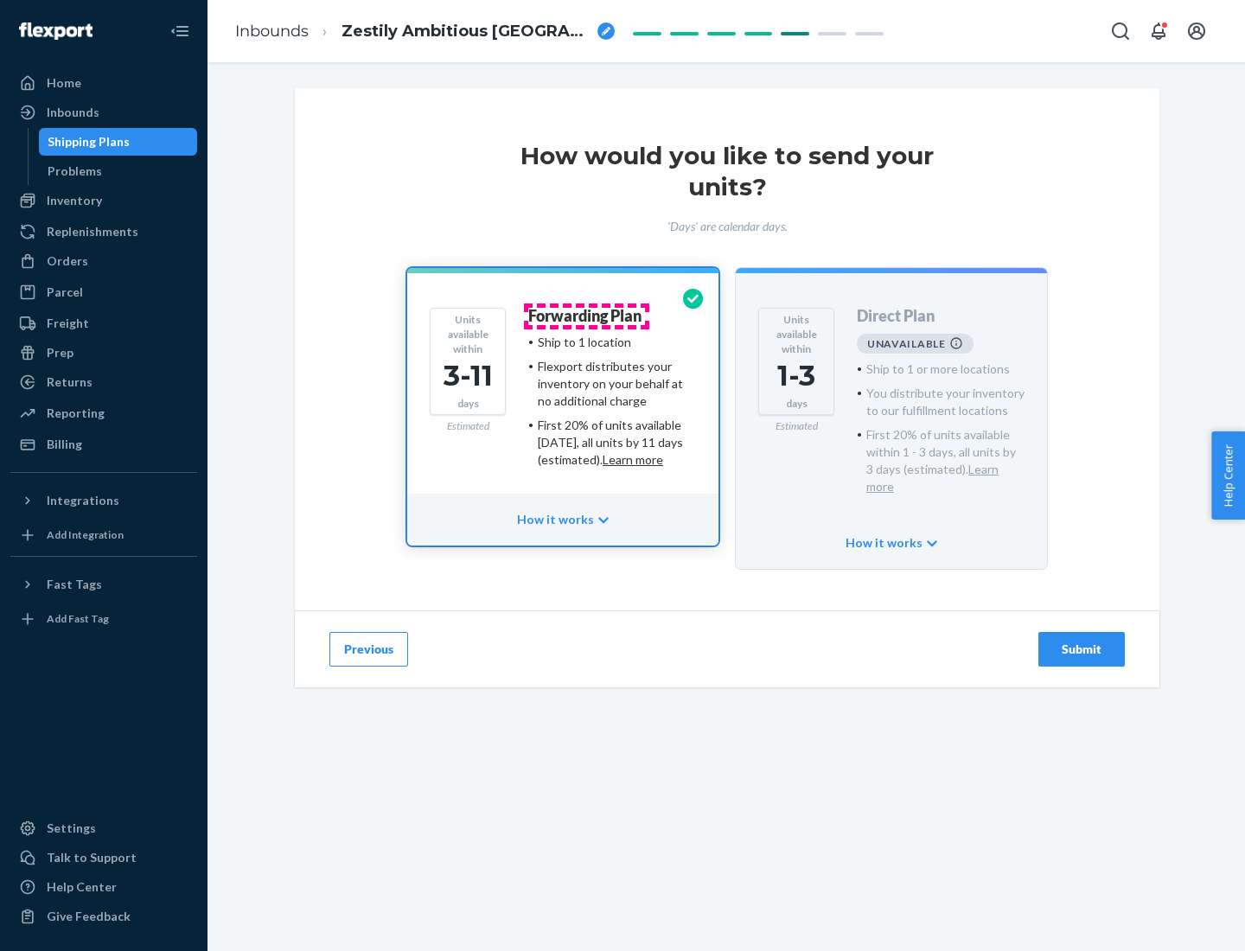
click at [586, 315] on h4 "Forwarding Plan" at bounding box center [584, 316] width 113 height 17
click at [1081, 640] on div "Submit" at bounding box center [1081, 648] width 57 height 17
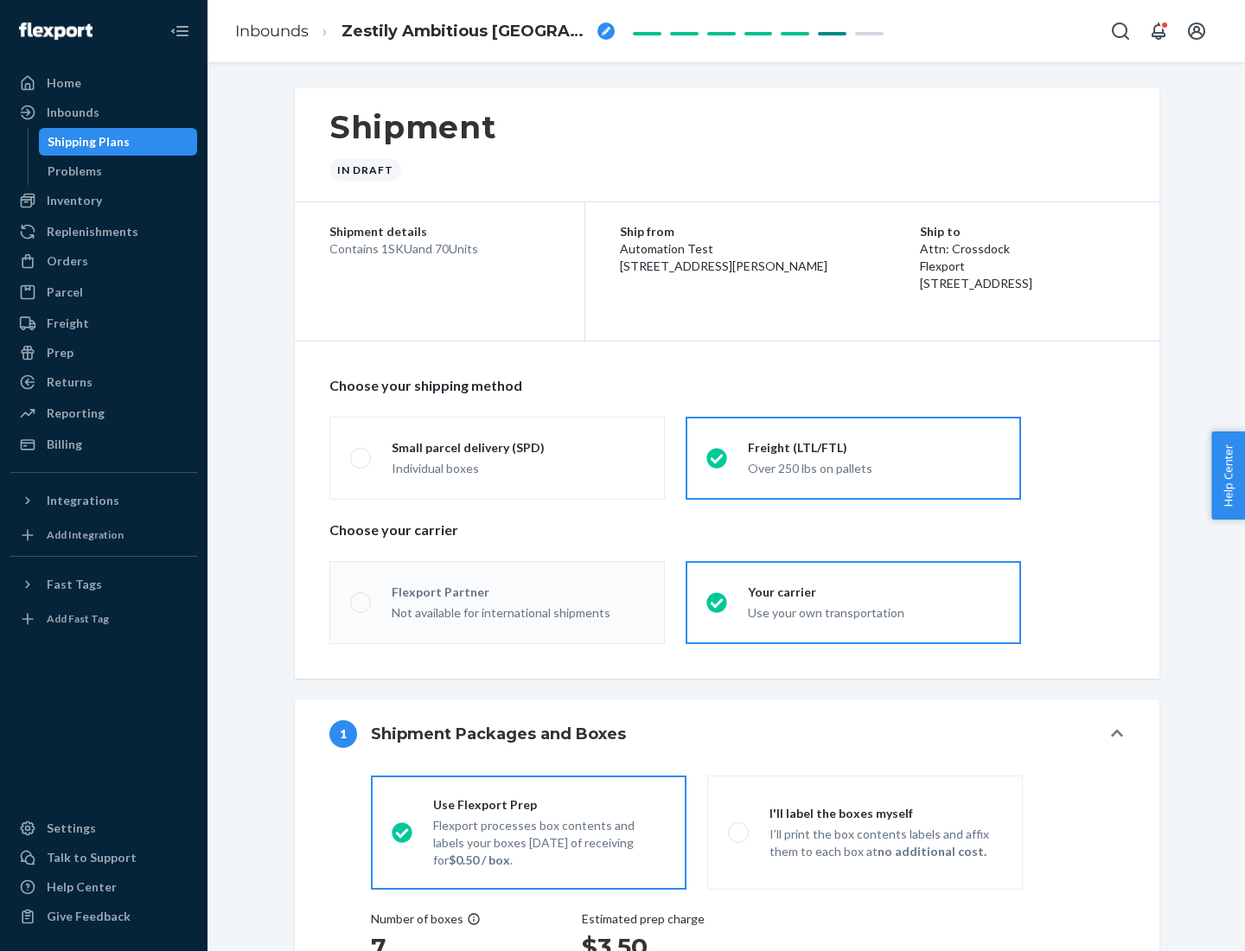
radio input "true"
radio input "false"
radio input "true"
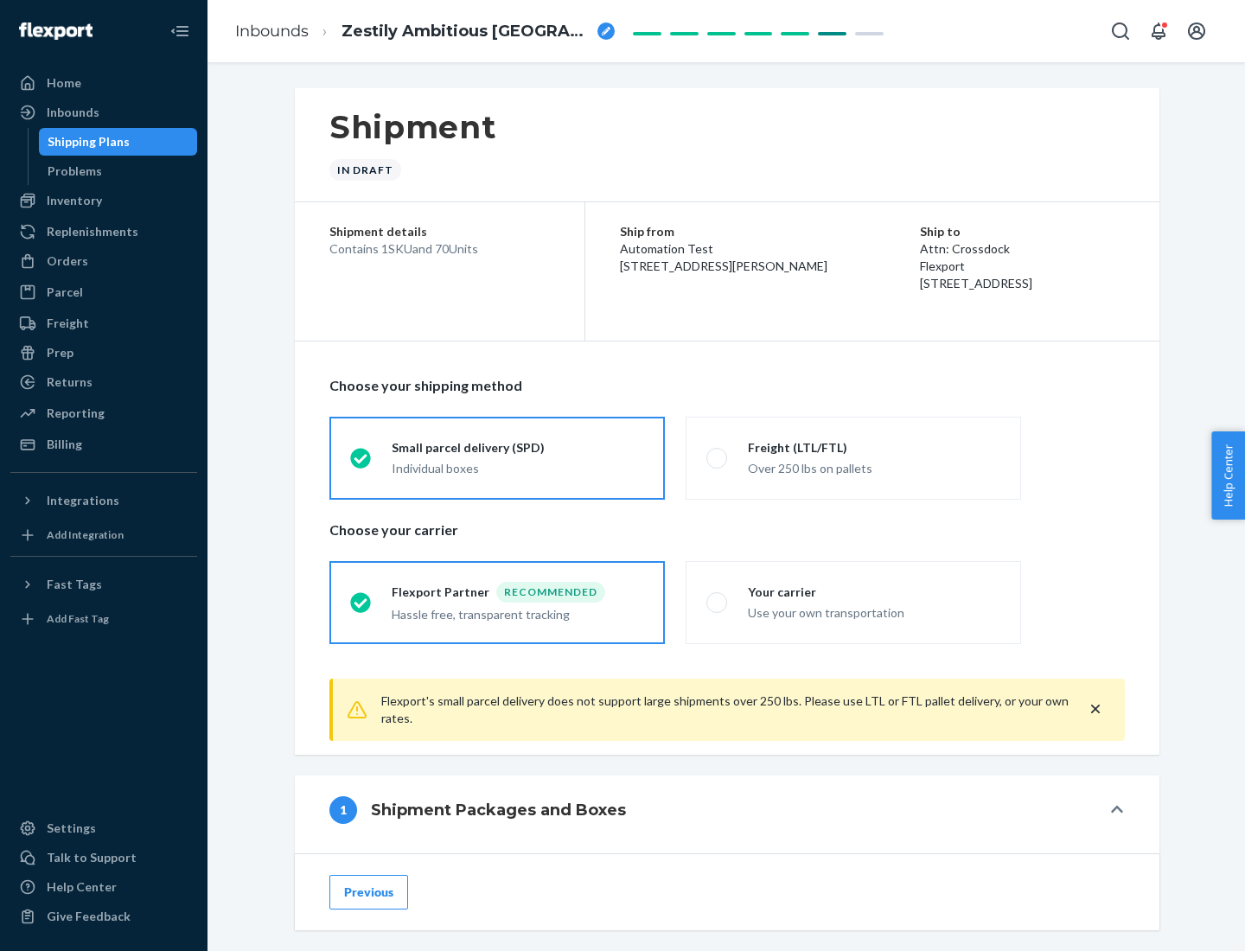
click at [518, 466] on div "Individual boxes" at bounding box center [518, 468] width 252 height 17
click at [361, 463] on input "Small parcel delivery (SPD) Individual boxes" at bounding box center [355, 457] width 11 height 11
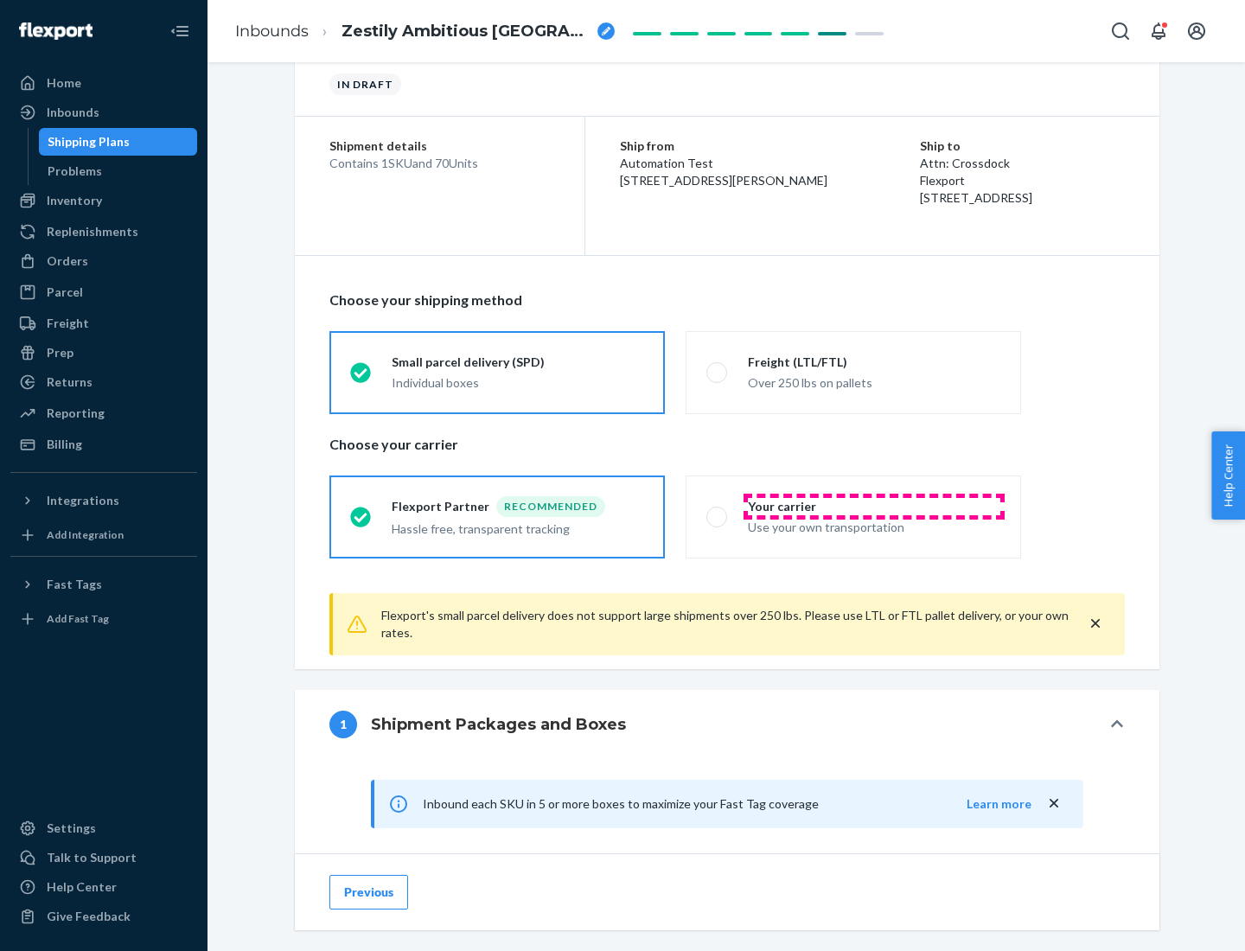
click at [874, 506] on div "Your carrier" at bounding box center [874, 506] width 252 height 17
click at [717, 511] on input "Your carrier Use your own transportation" at bounding box center [711, 516] width 11 height 11
radio input "true"
radio input "false"
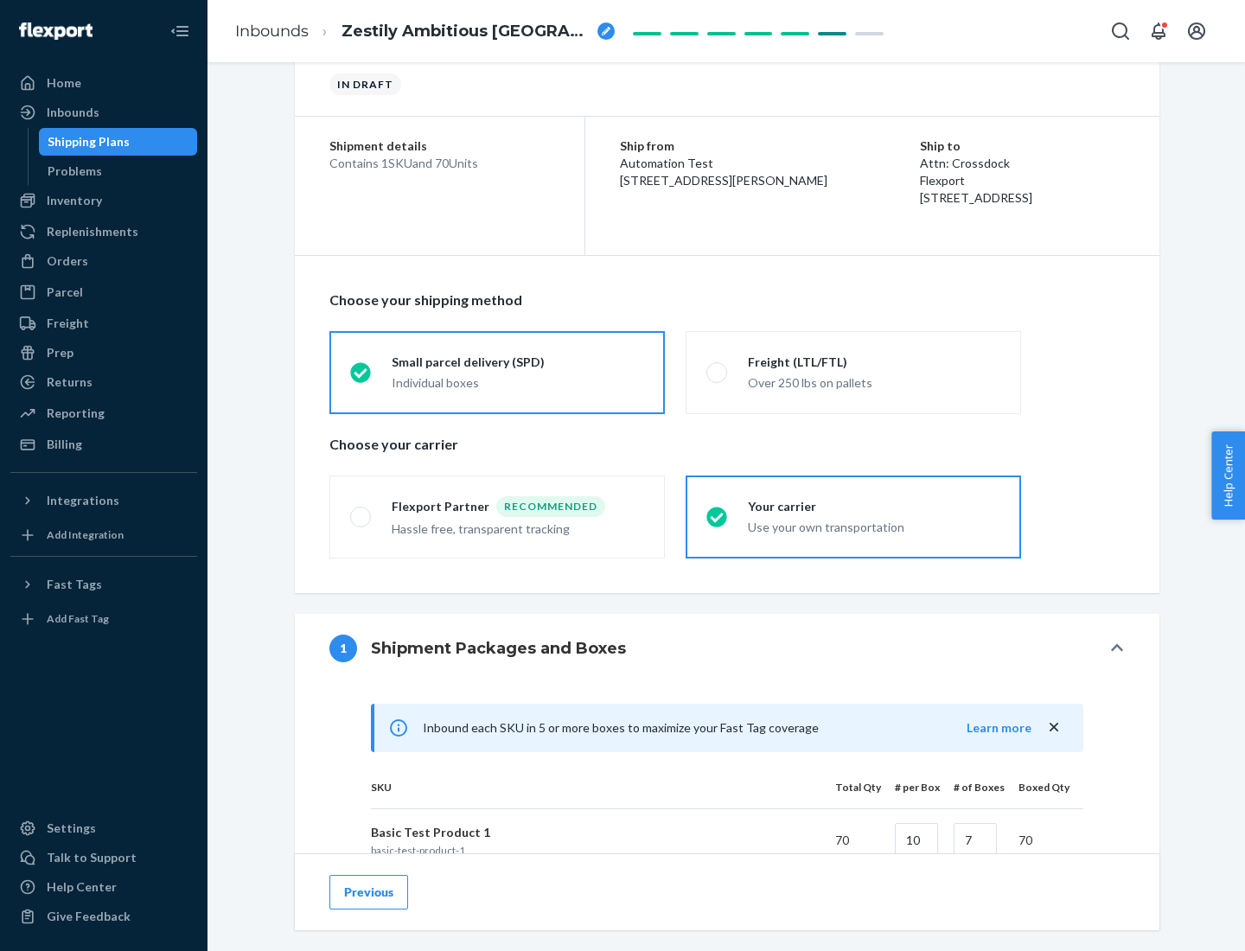
scroll to position [419, 0]
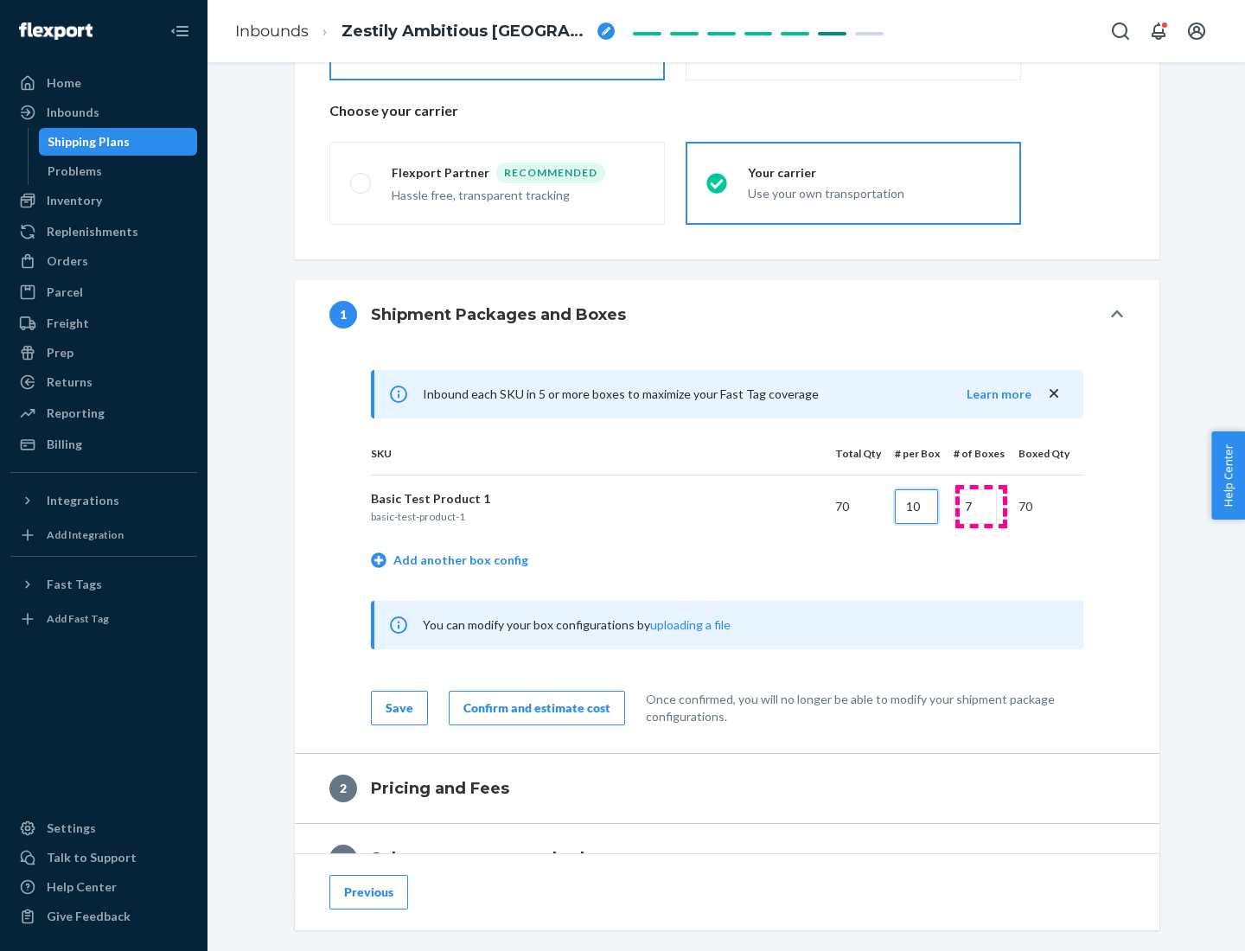
type input "10"
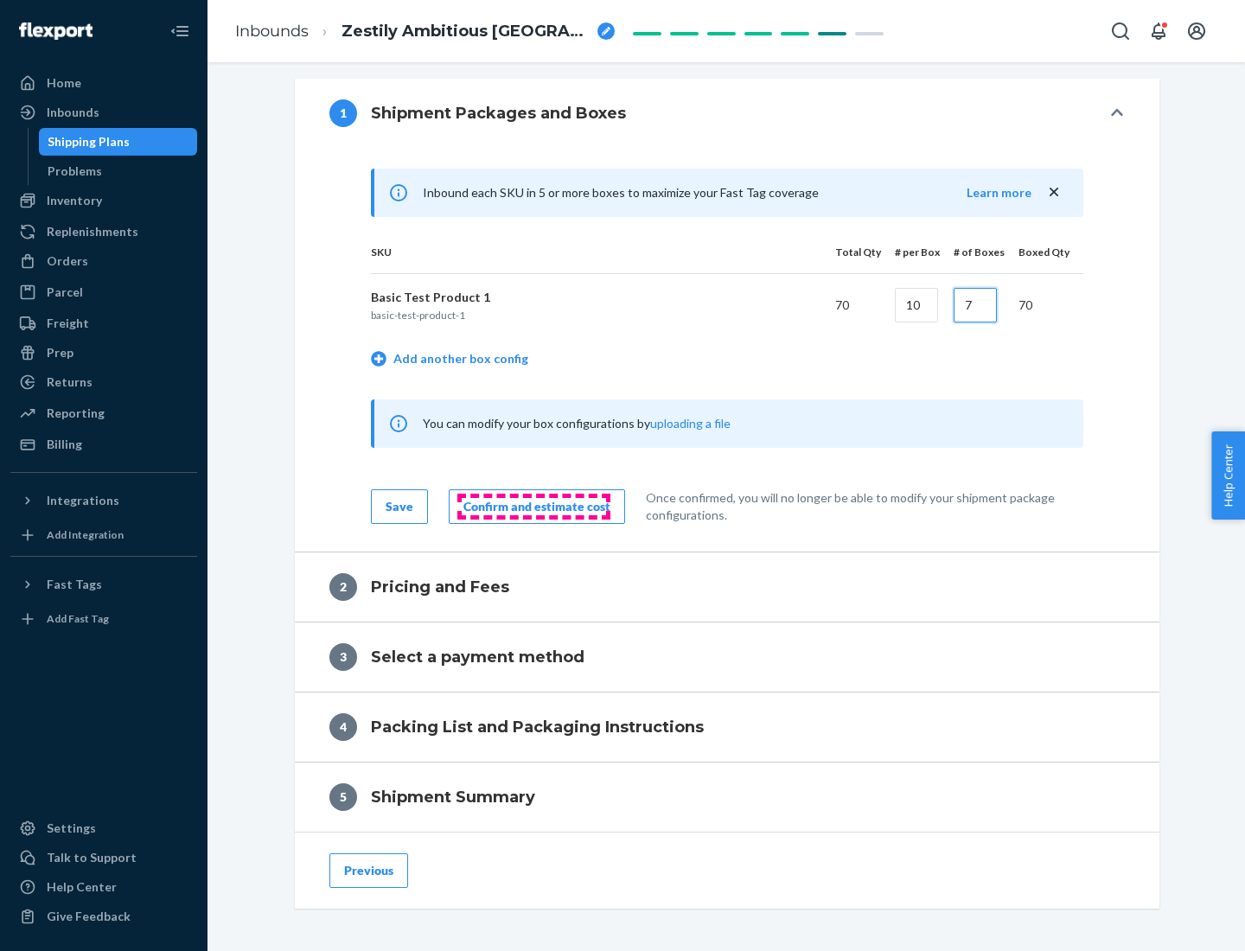
type input "7"
click at [533, 506] on div "Confirm and estimate cost" at bounding box center [536, 506] width 147 height 17
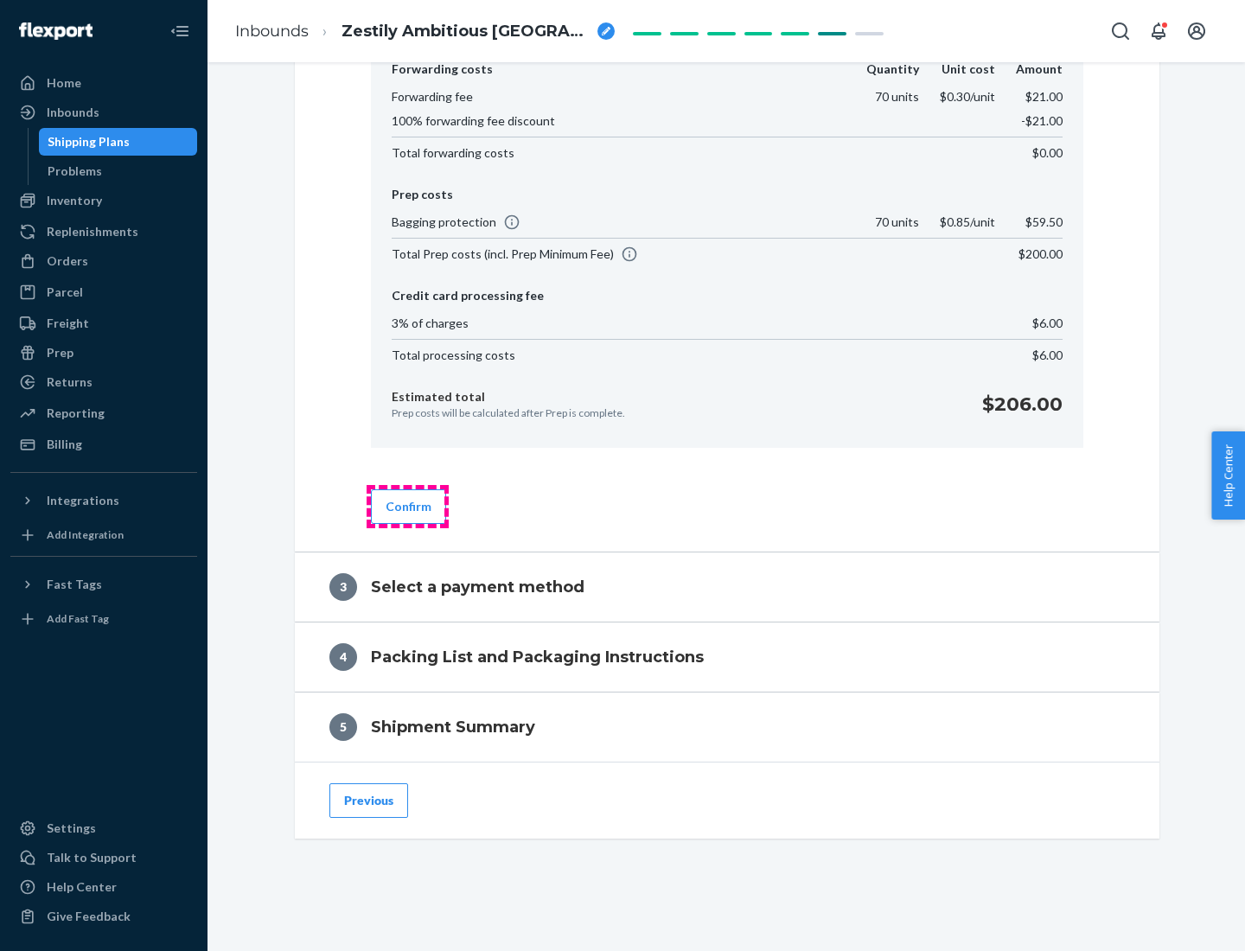
click at [407, 506] on button "Confirm" at bounding box center [408, 506] width 75 height 35
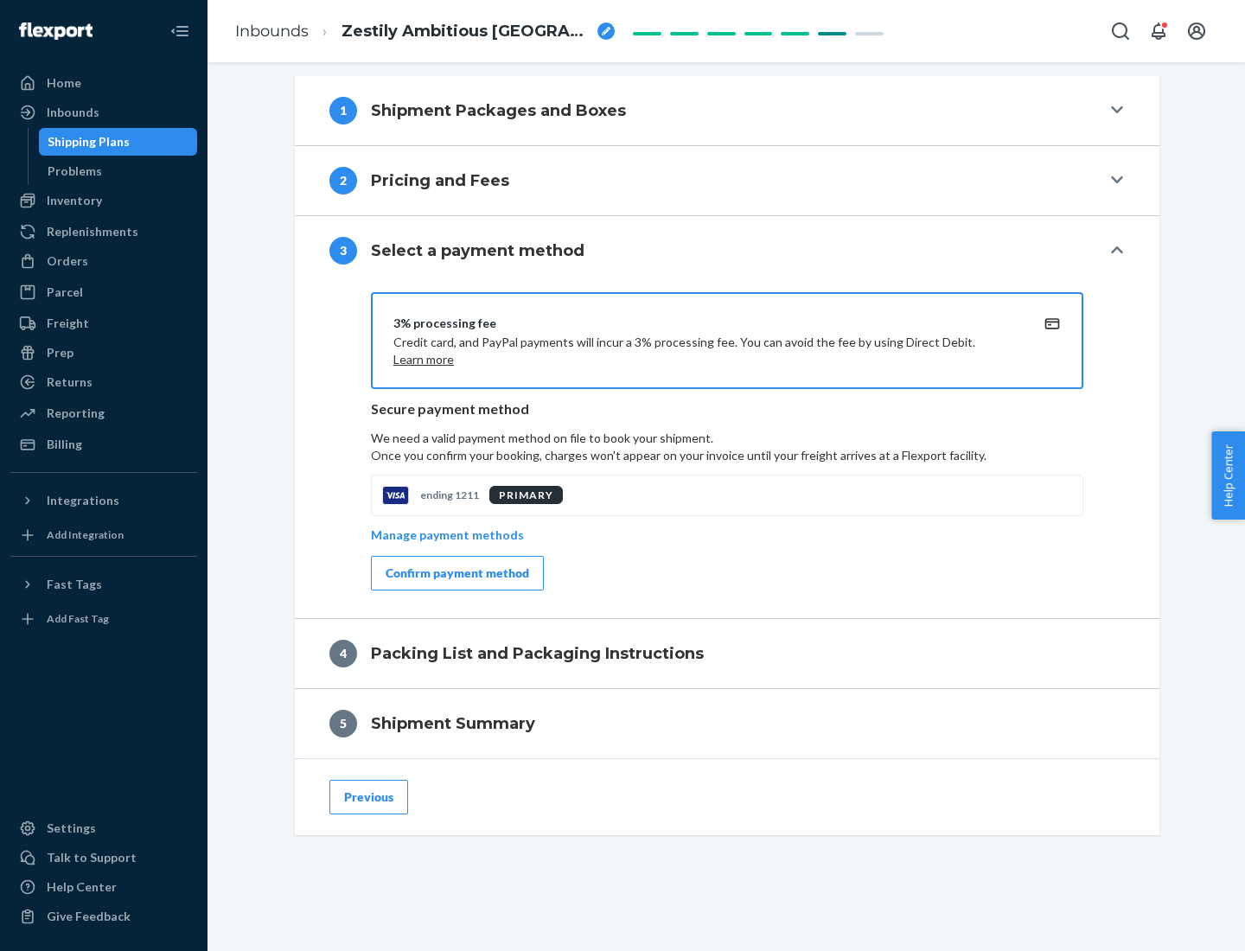
scroll to position [623, 0]
click at [456, 573] on div "Confirm payment method" at bounding box center [456, 572] width 143 height 17
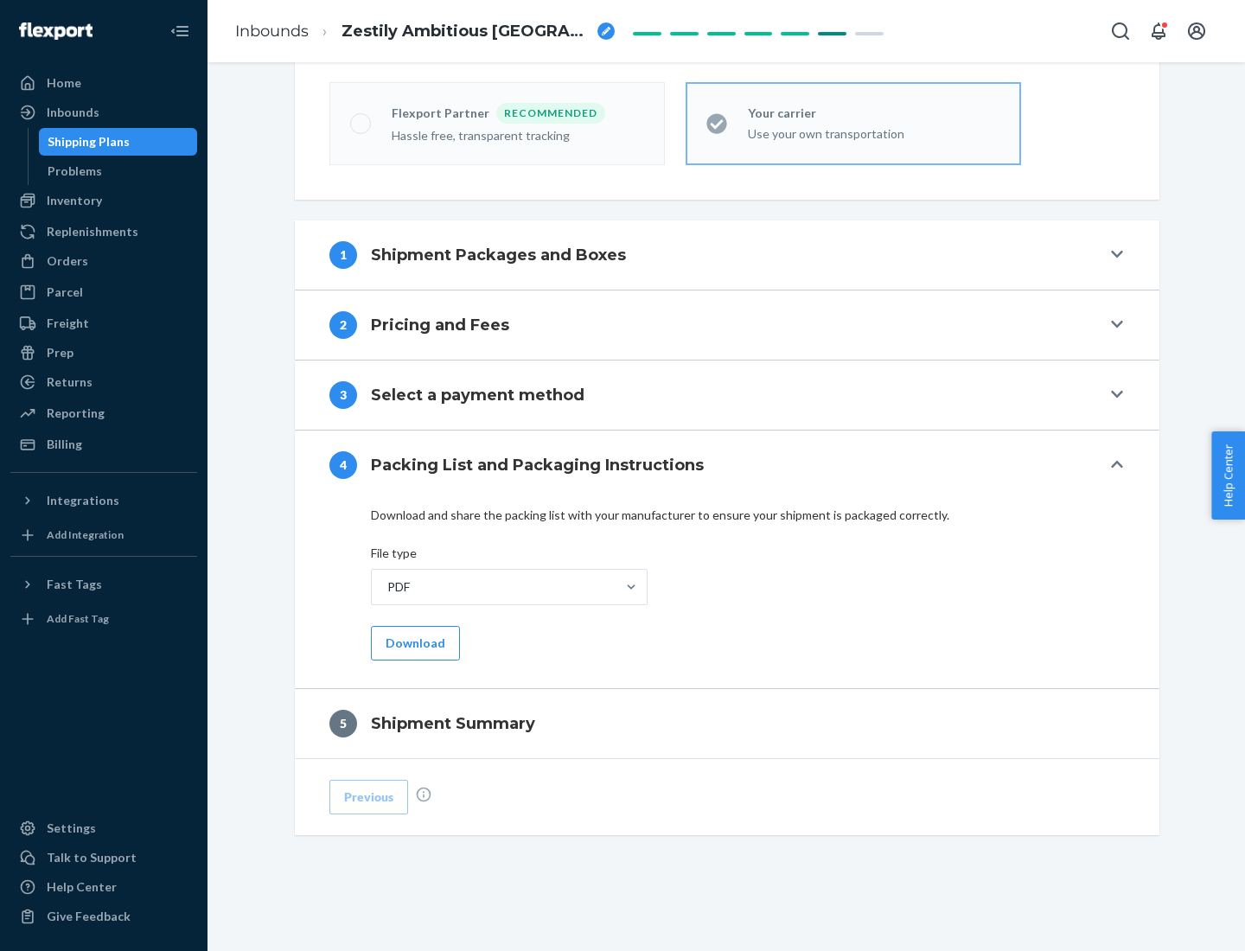
scroll to position [479, 0]
click at [413, 642] on button "Download" at bounding box center [415, 643] width 89 height 35
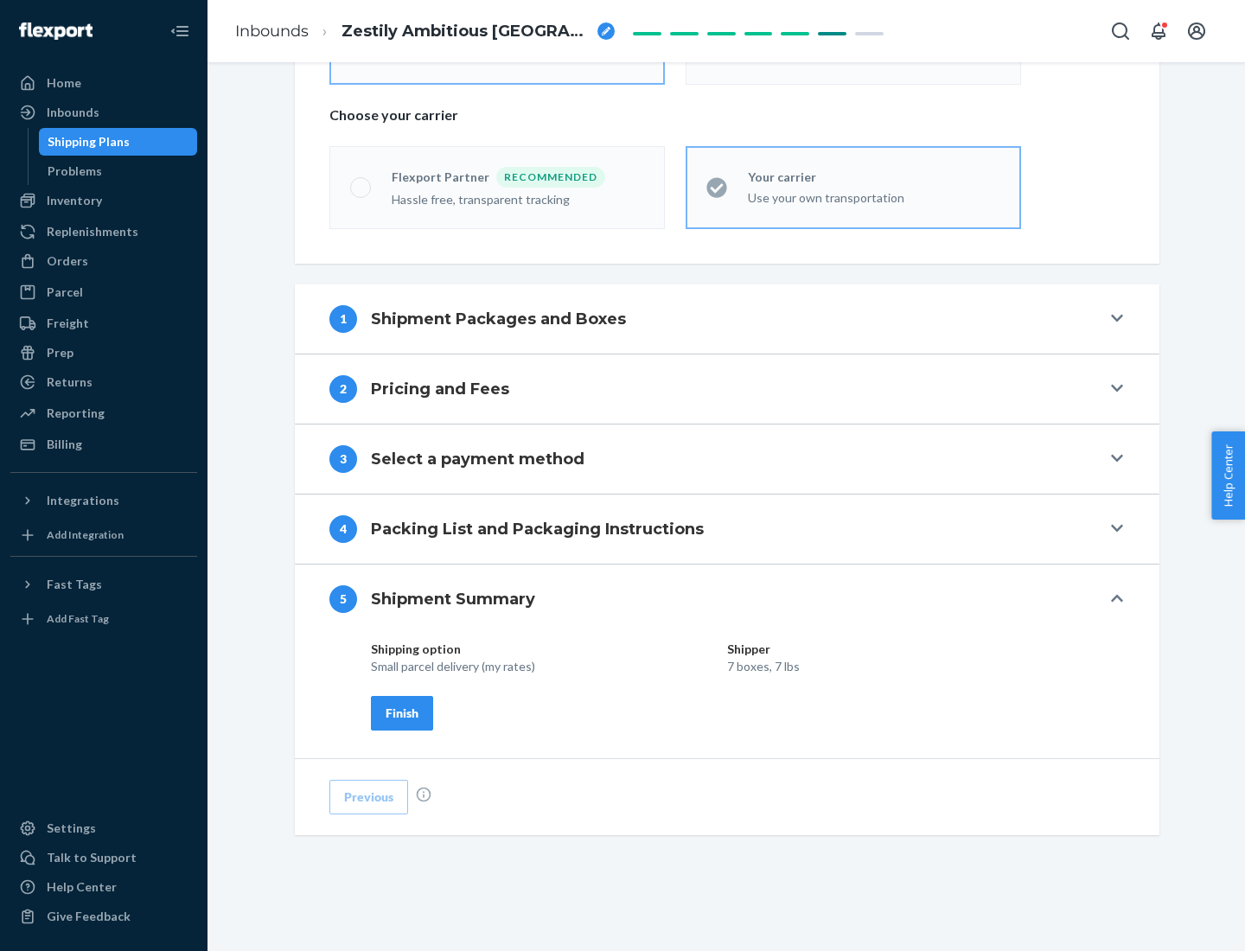
scroll to position [415, 0]
